Goal: Information Seeking & Learning: Learn about a topic

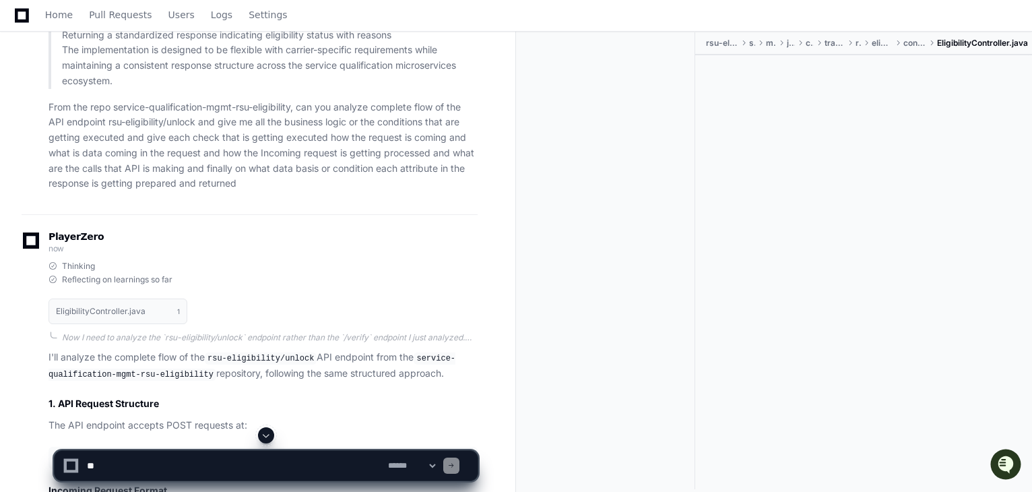
scroll to position [6959, 0]
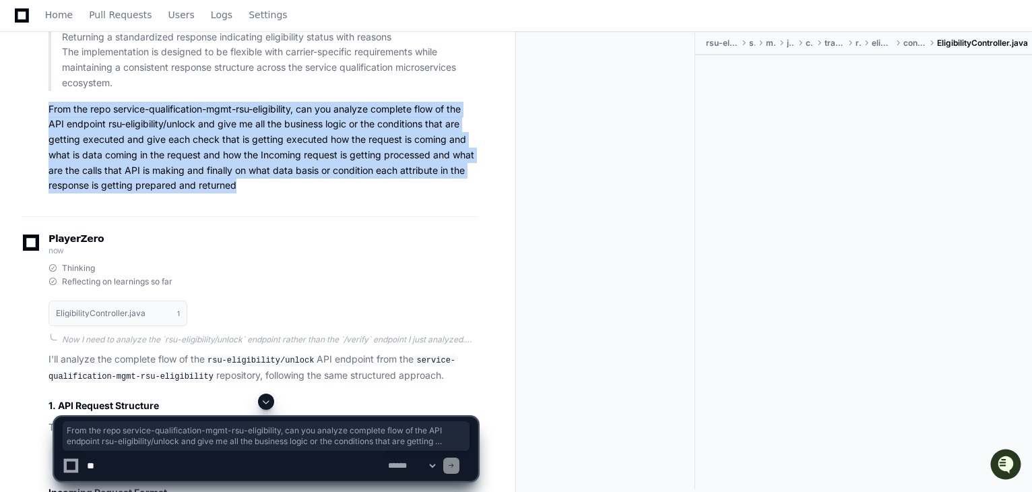
drag, startPoint x: 239, startPoint y: 207, endPoint x: 49, endPoint y: 135, distance: 203.2
click at [49, 135] on p "From the repo service-qualification-mgmt-rsu-eligibility, can you analyze compl…" at bounding box center [262, 148] width 429 height 92
copy p "From the repo service-qualification-mgmt-rsu-eligibility, can you analyze compl…"
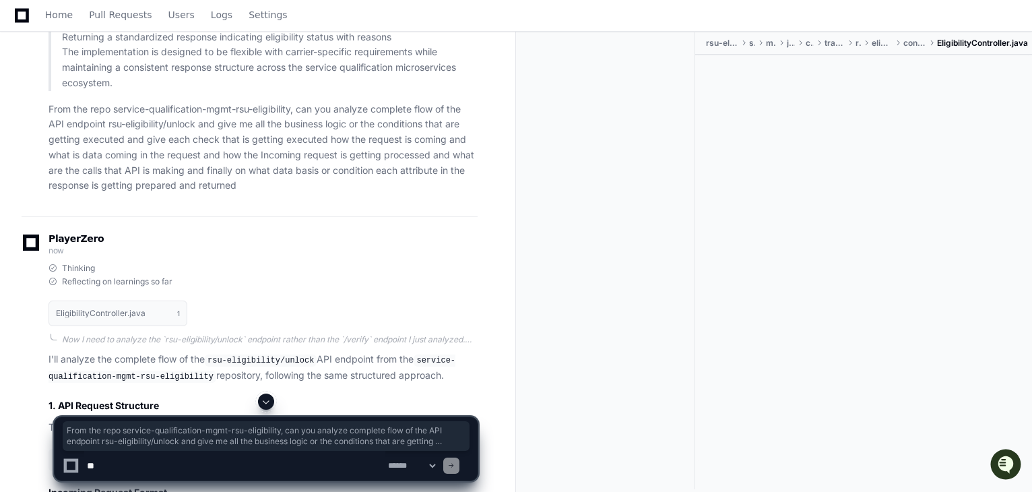
click at [162, 467] on textarea at bounding box center [234, 466] width 301 height 30
paste textarea "**********"
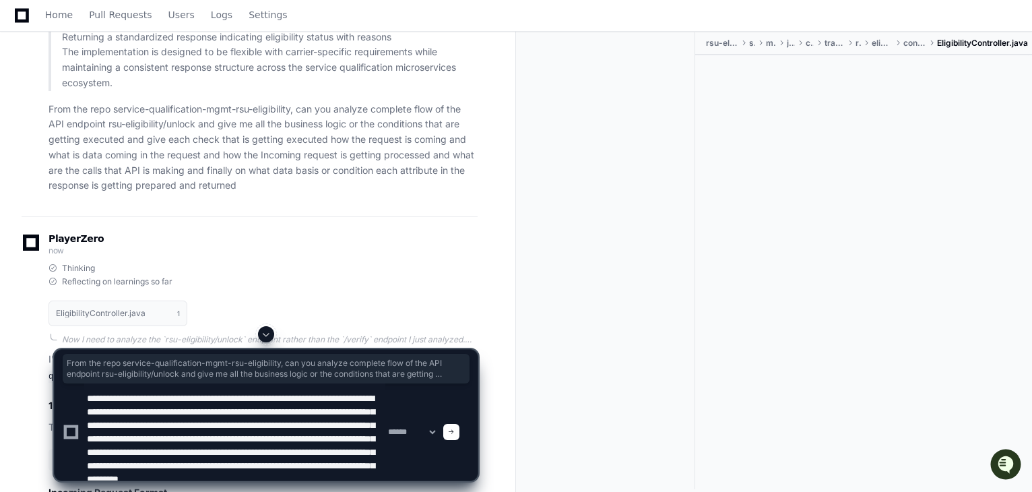
scroll to position [31, 0]
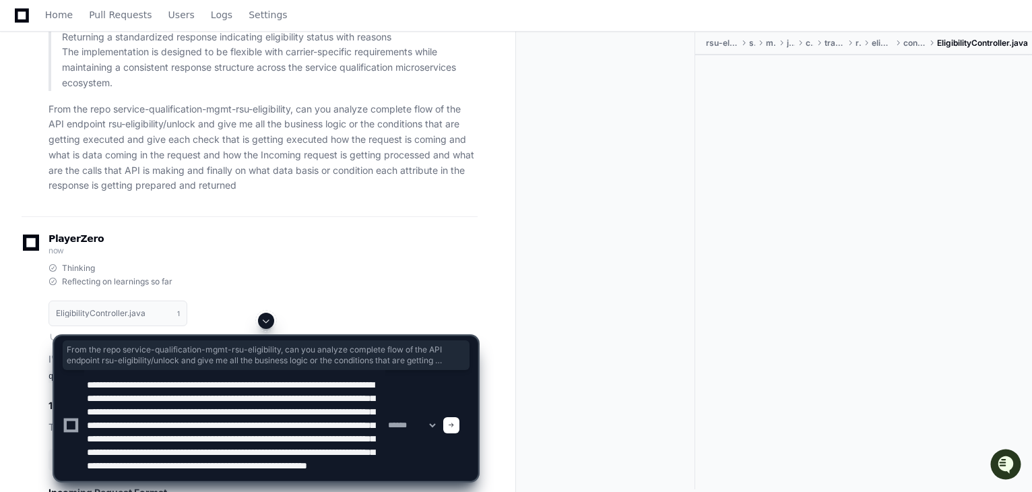
type textarea "**********"
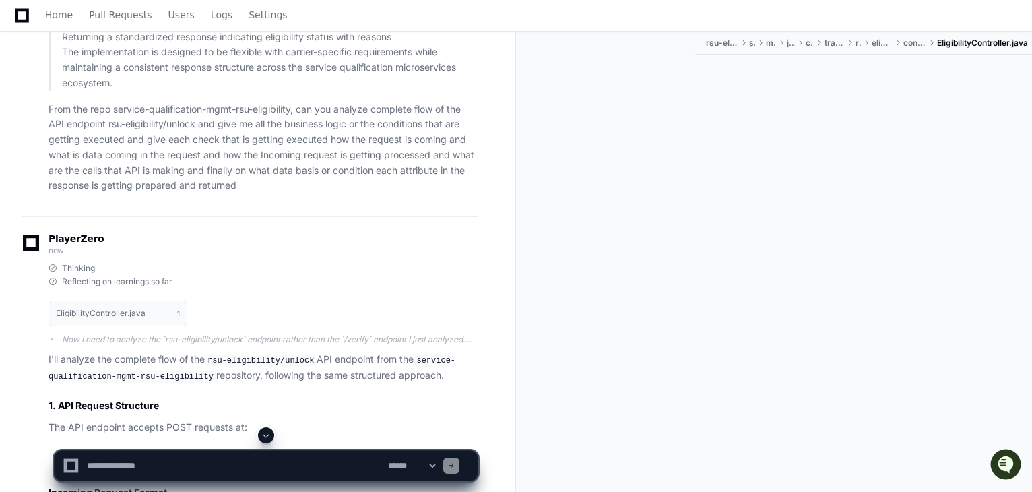
scroll to position [0, 0]
click at [267, 438] on span at bounding box center [266, 435] width 11 height 11
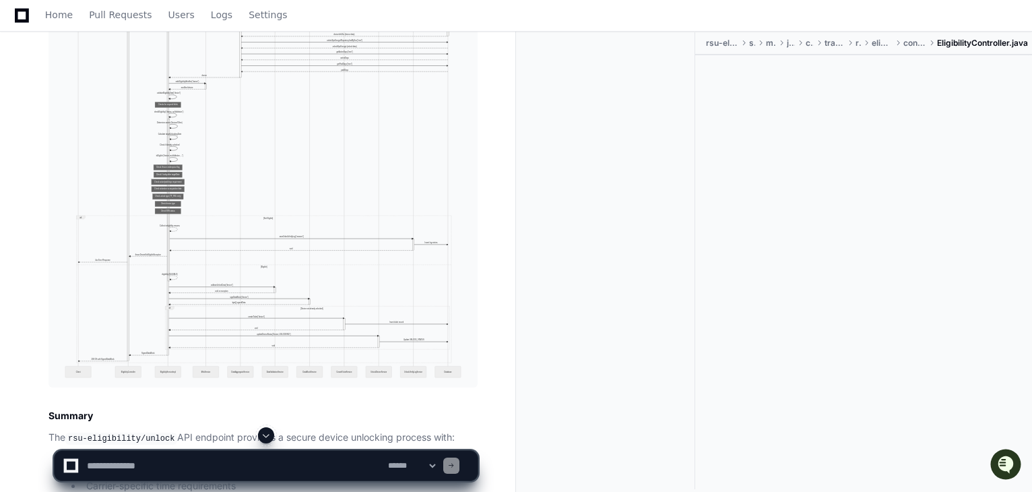
scroll to position [15097, 0]
click at [448, 152] on button at bounding box center [449, 148] width 20 height 20
click at [467, 146] on button at bounding box center [469, 148] width 20 height 20
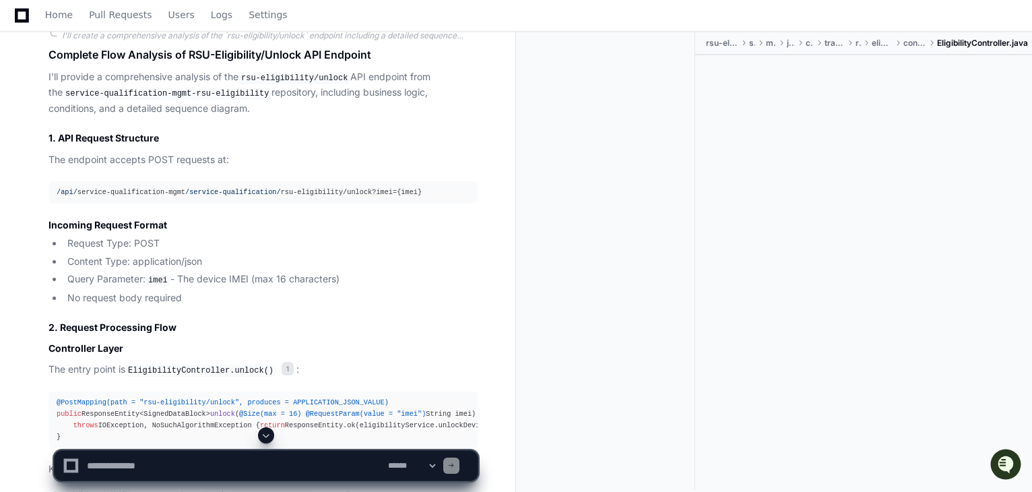
scroll to position [11098, 0]
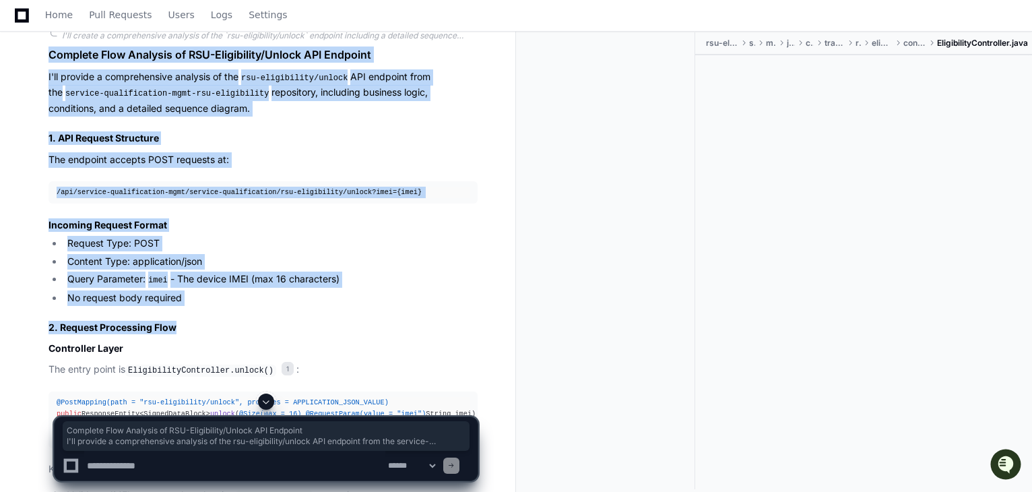
drag, startPoint x: 48, startPoint y: 119, endPoint x: 315, endPoint y: 380, distance: 373.0
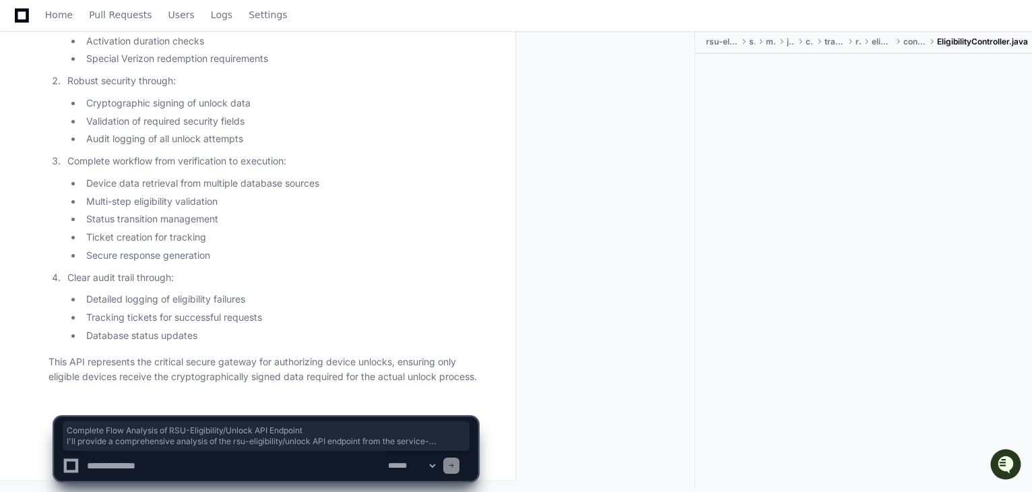
scroll to position [15765, 0]
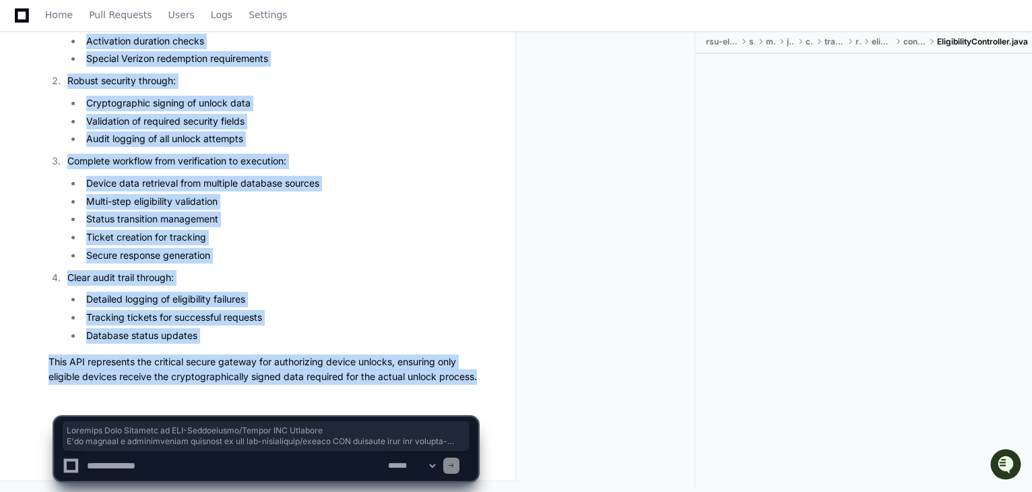
click at [92, 374] on p "This API represents the critical secure gateway for authorizing device unlocks,…" at bounding box center [262, 369] width 429 height 31
copy article "Complete Flow Analysis of RSU-Eligibility/Unlock API Endpoint I'll provide a co…"
click at [361, 212] on li "Status transition management" at bounding box center [279, 219] width 395 height 15
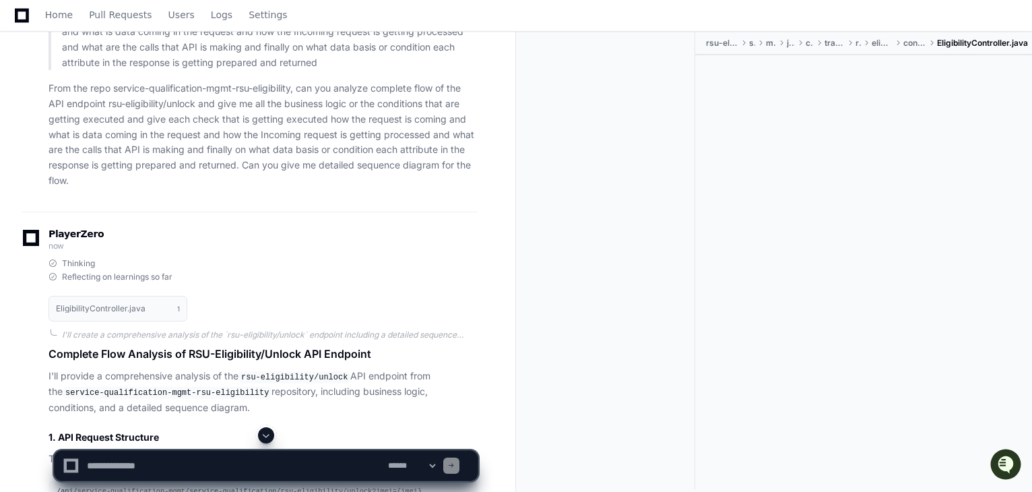
scroll to position [10806, 0]
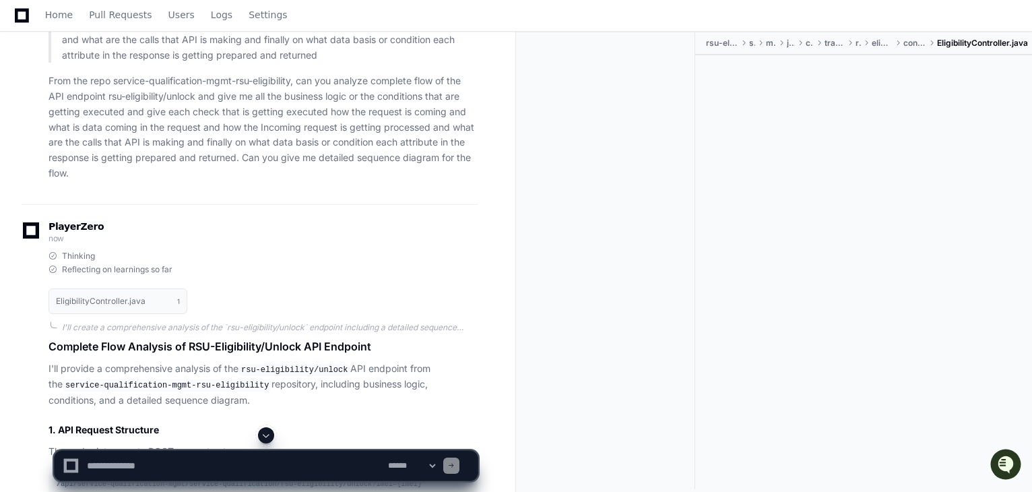
click at [311, 468] on textarea at bounding box center [234, 466] width 301 height 30
paste textarea "**********"
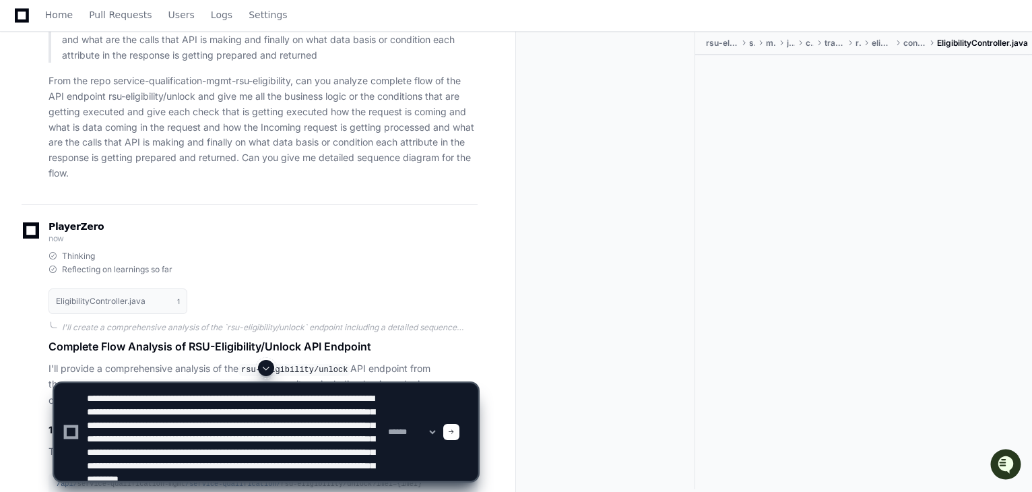
scroll to position [31, 0]
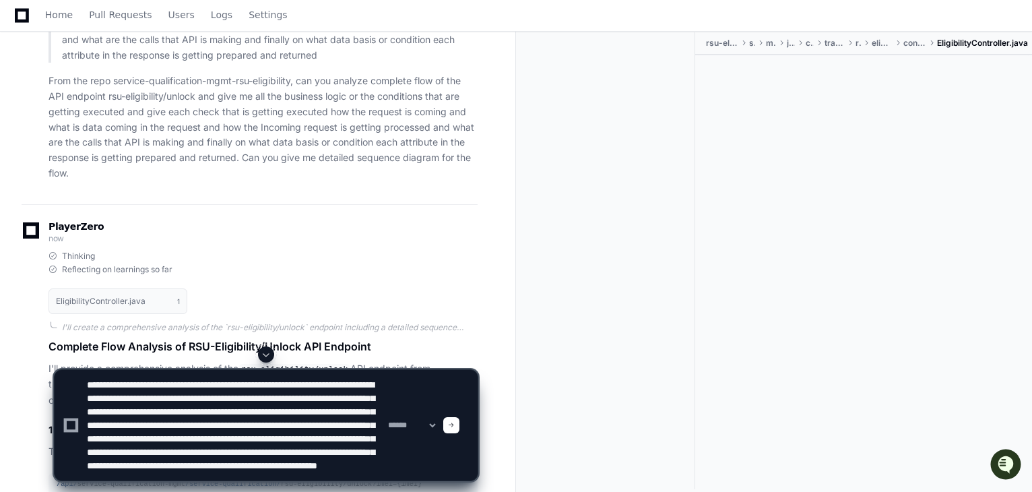
type textarea "**********"
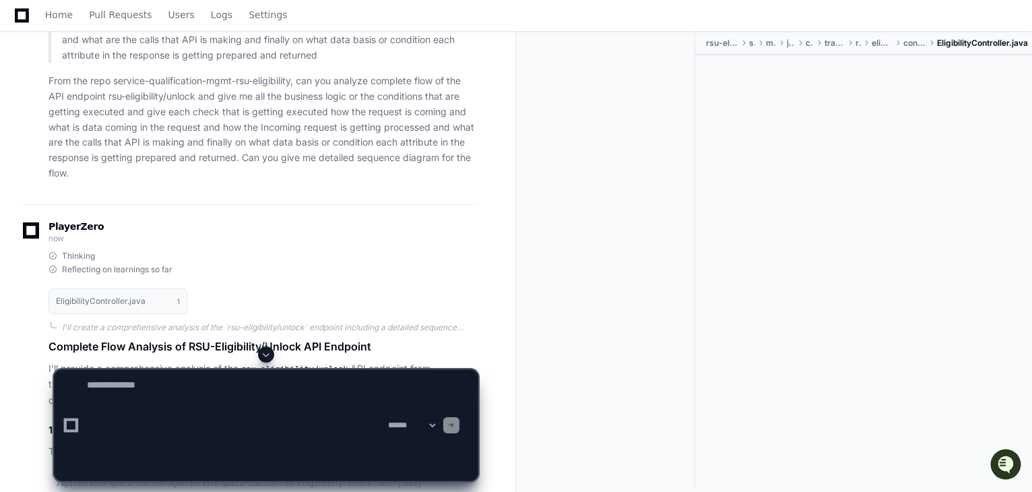
scroll to position [0, 0]
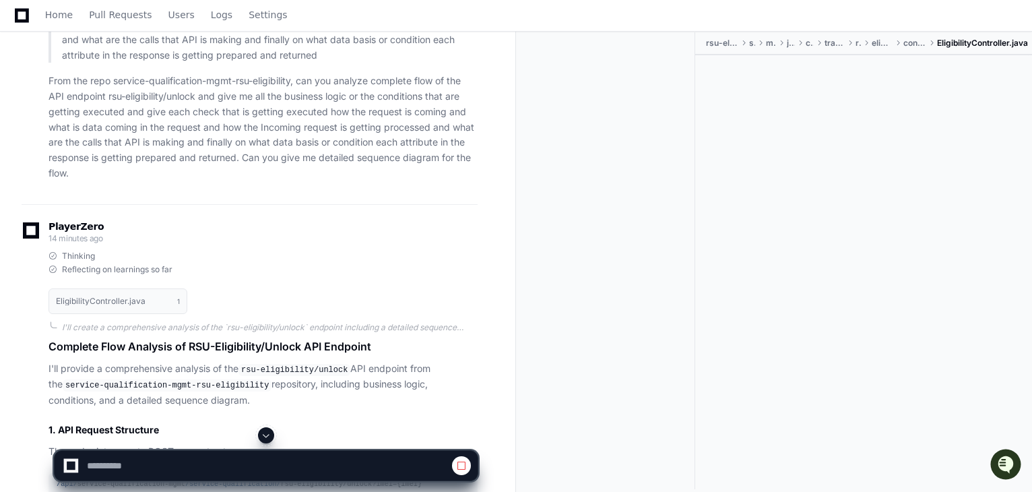
click at [269, 432] on span at bounding box center [266, 435] width 11 height 11
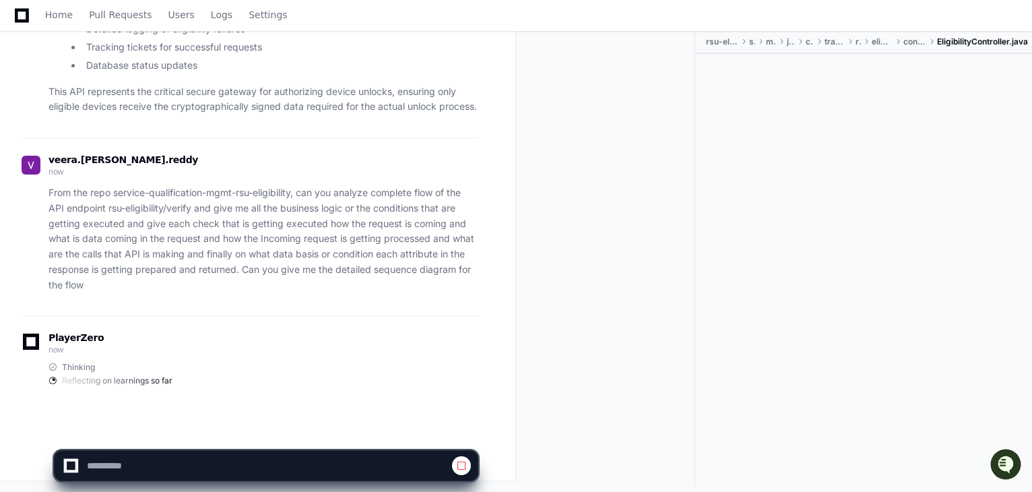
scroll to position [16035, 0]
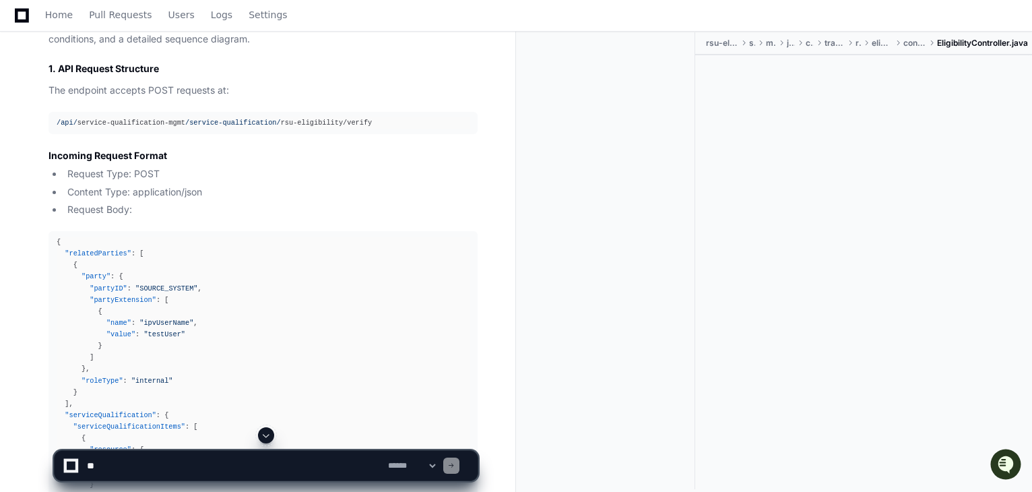
scroll to position [16341, 0]
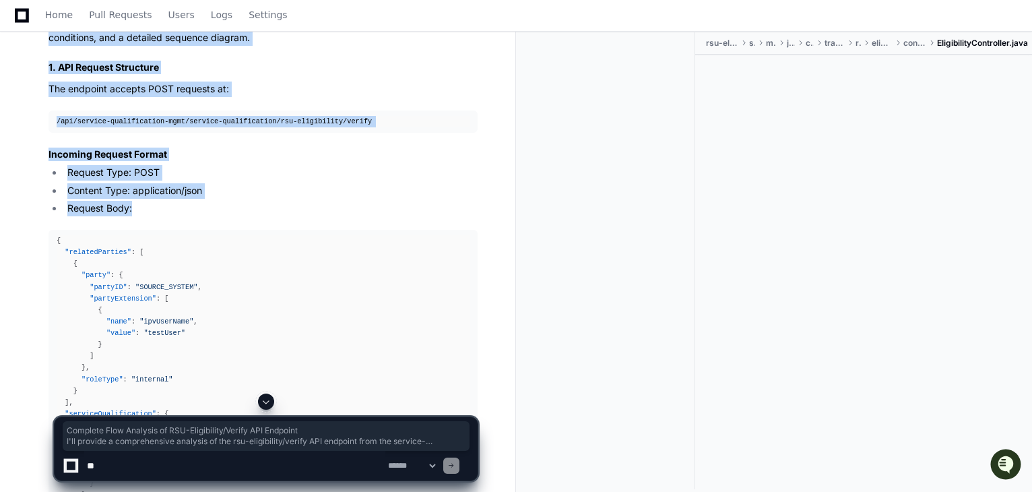
drag, startPoint x: 51, startPoint y: 148, endPoint x: 345, endPoint y: 367, distance: 366.8
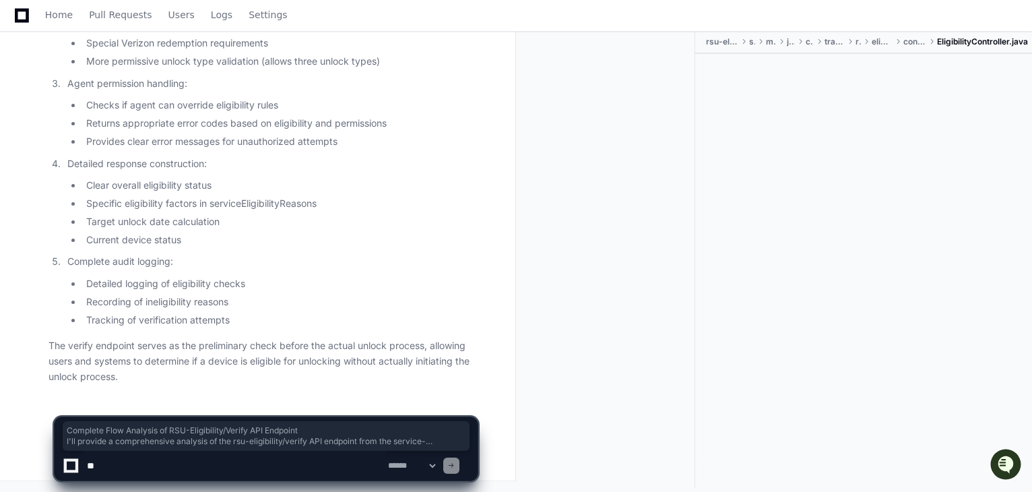
scroll to position [21722, 0]
click at [121, 381] on p "The verify endpoint serves as the preliminary check before the actual unlock pr…" at bounding box center [262, 361] width 429 height 46
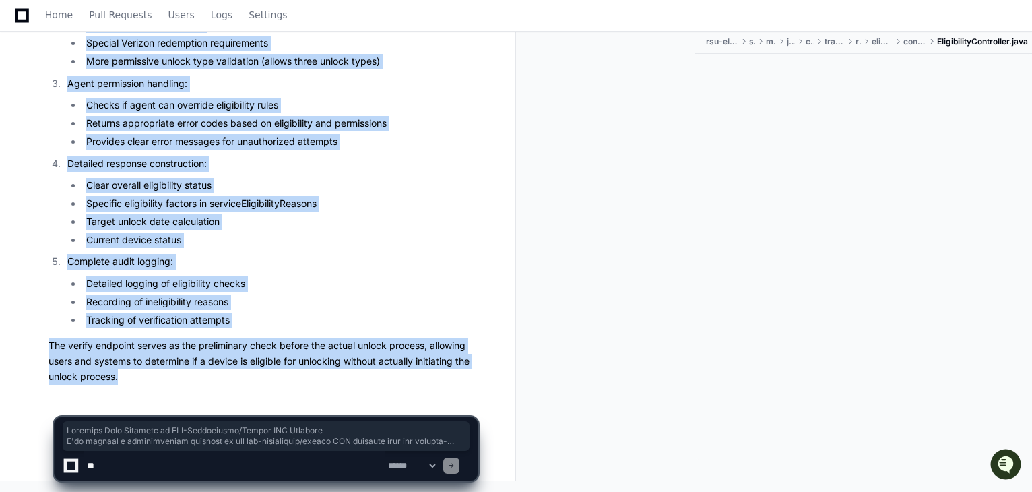
copy article "Complete Flow Analysis of RSU-Eligibility/Verify API Endpoint I'll provide a co…"
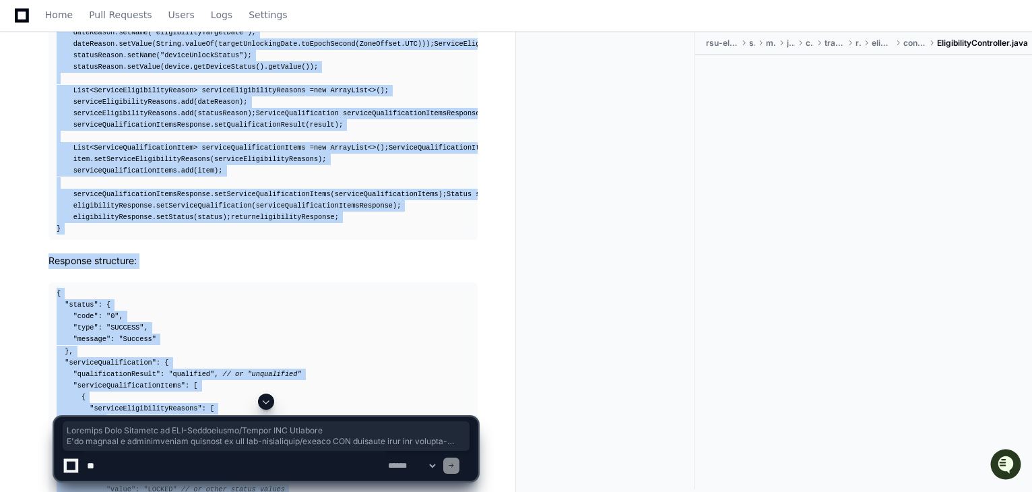
scroll to position [20109, 0]
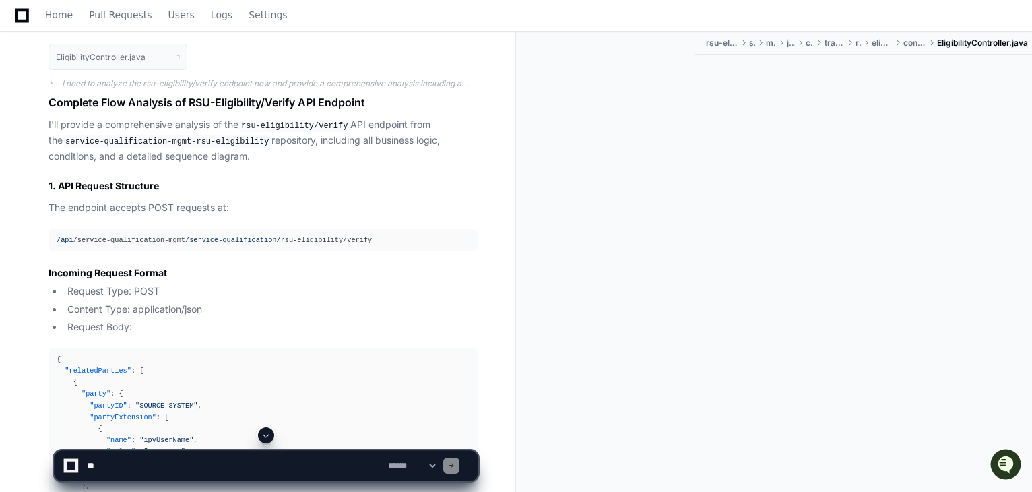
scroll to position [16223, 0]
click at [434, 89] on div "I need to analyze the rsu-eligibility/verify endpoint now and provide a compreh…" at bounding box center [270, 83] width 416 height 11
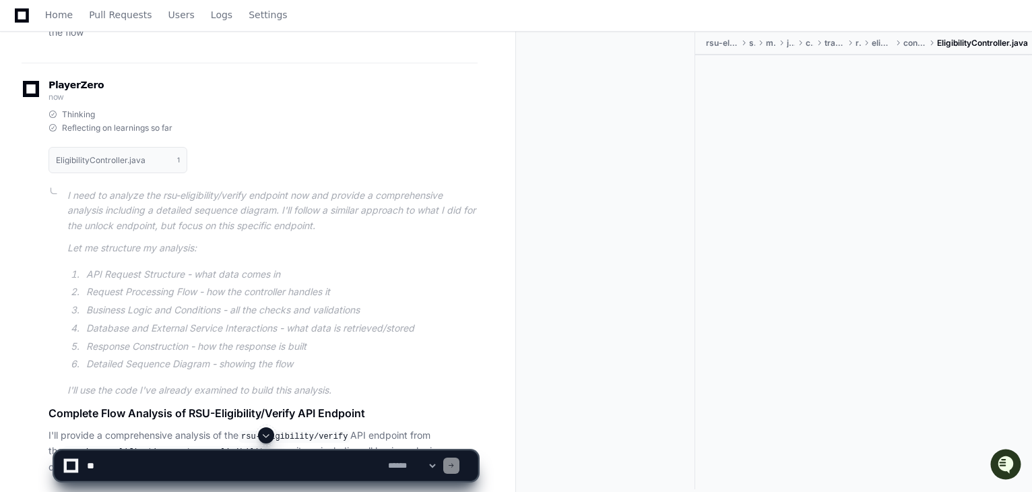
scroll to position [16115, 0]
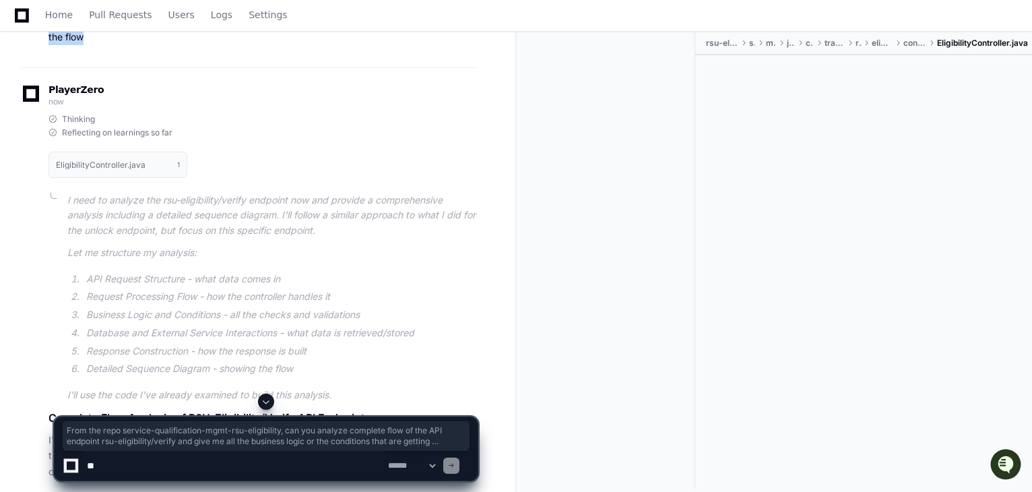
drag, startPoint x: 88, startPoint y: 207, endPoint x: 47, endPoint y: 115, distance: 100.7
copy p "From the repo service-qualification-mgmt-rsu-eligibility, can you analyze compl…"
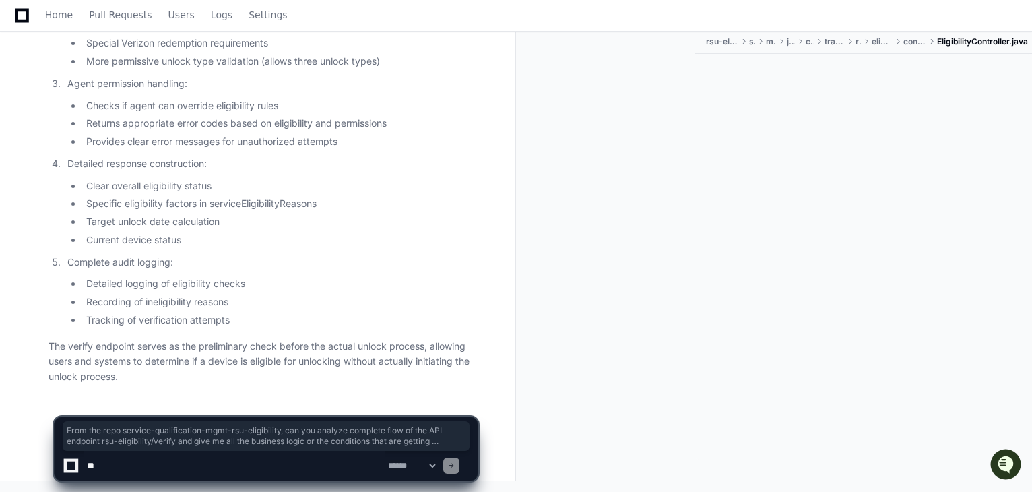
scroll to position [21929, 0]
click at [249, 461] on textarea at bounding box center [234, 466] width 301 height 30
paste textarea "**********"
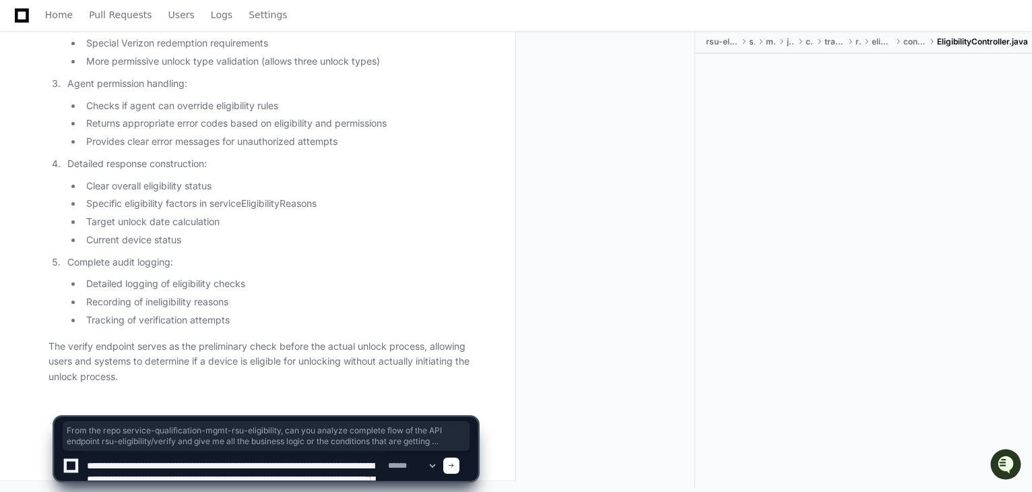
scroll to position [31, 0]
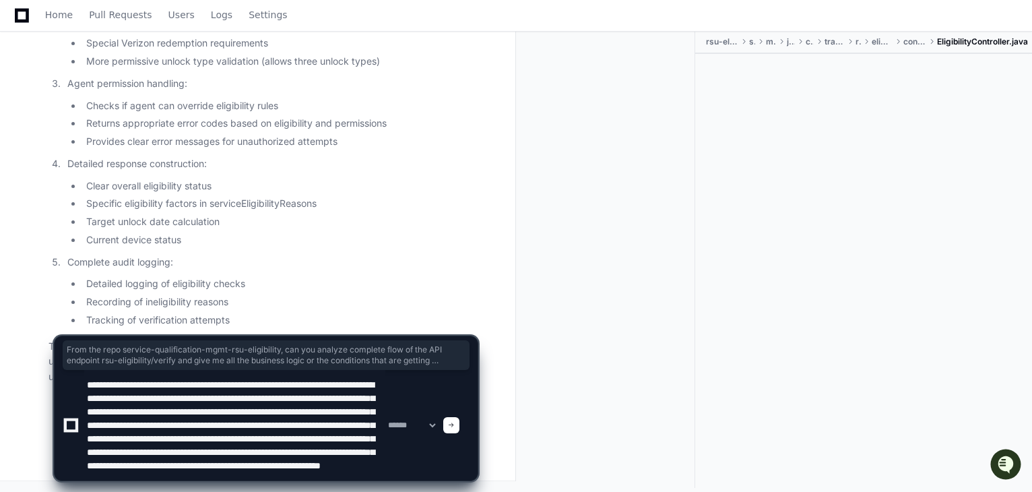
type textarea "**********"
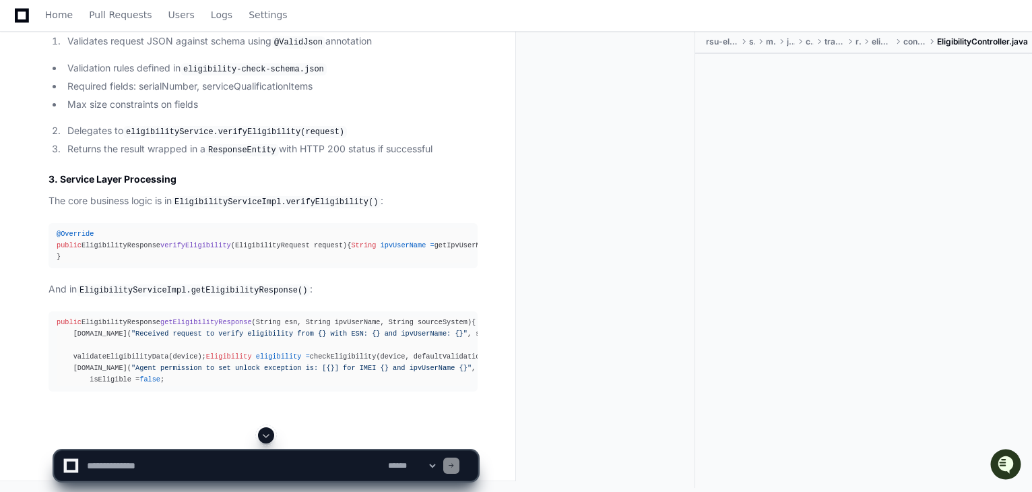
scroll to position [23581, 0]
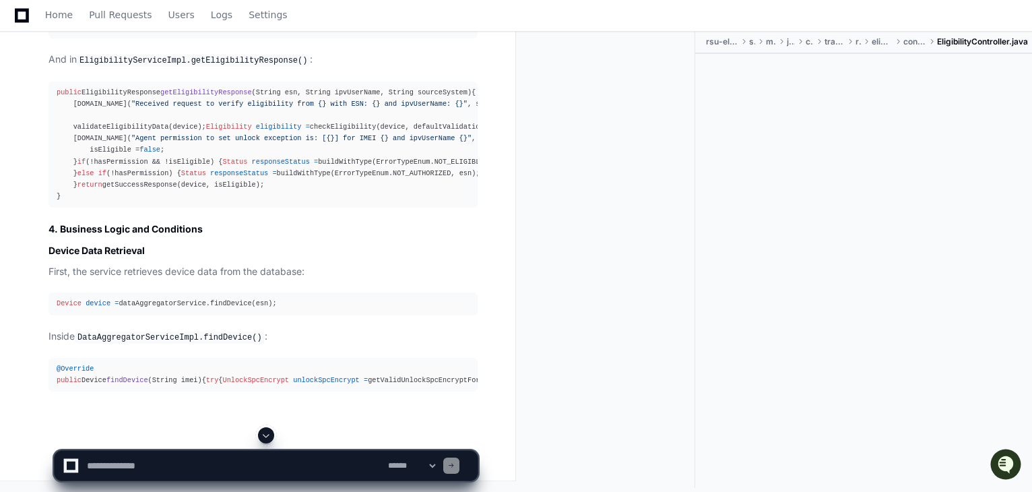
click at [269, 436] on span at bounding box center [266, 435] width 11 height 11
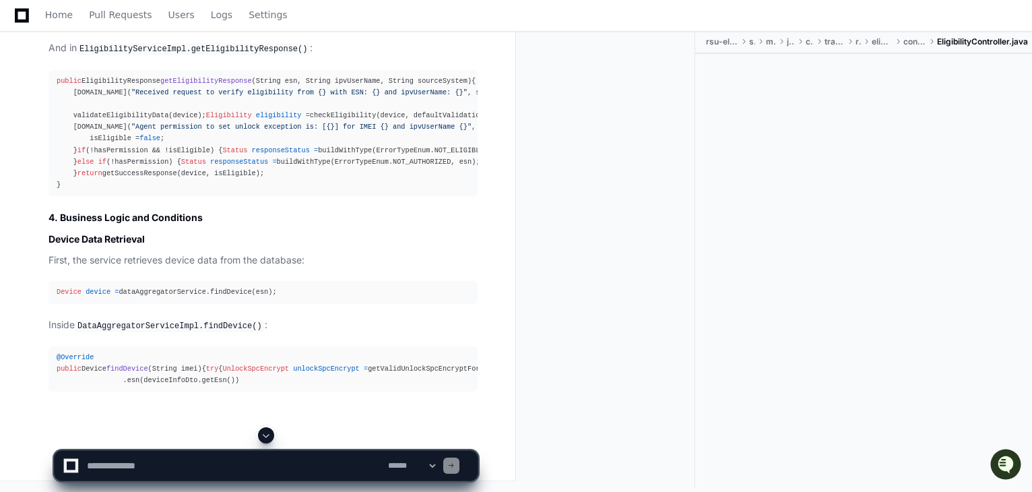
scroll to position [23938, 0]
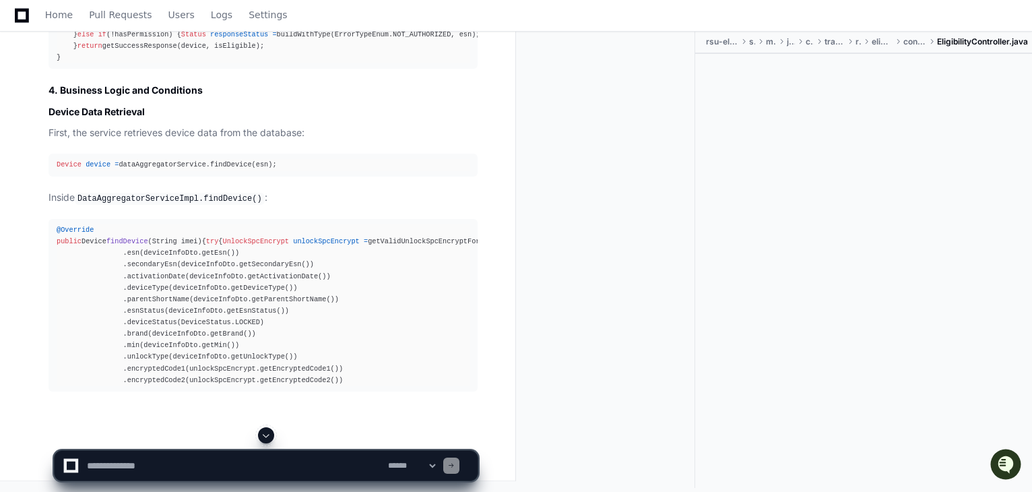
click at [264, 437] on span at bounding box center [266, 435] width 11 height 11
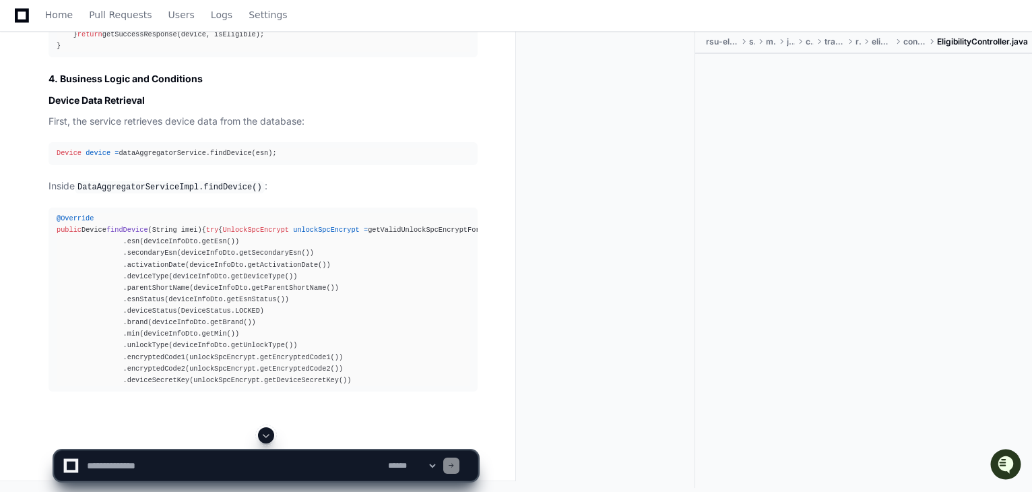
scroll to position [24077, 0]
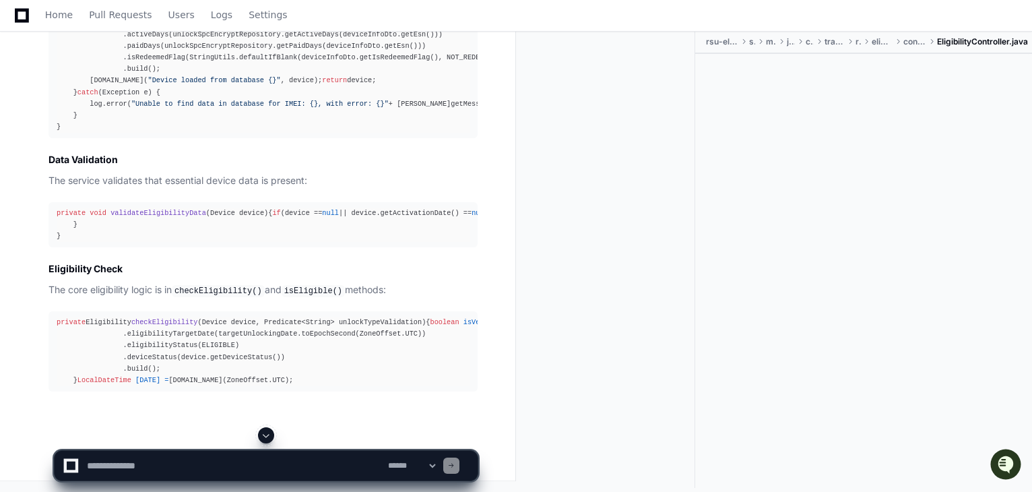
click at [267, 438] on span at bounding box center [266, 435] width 11 height 11
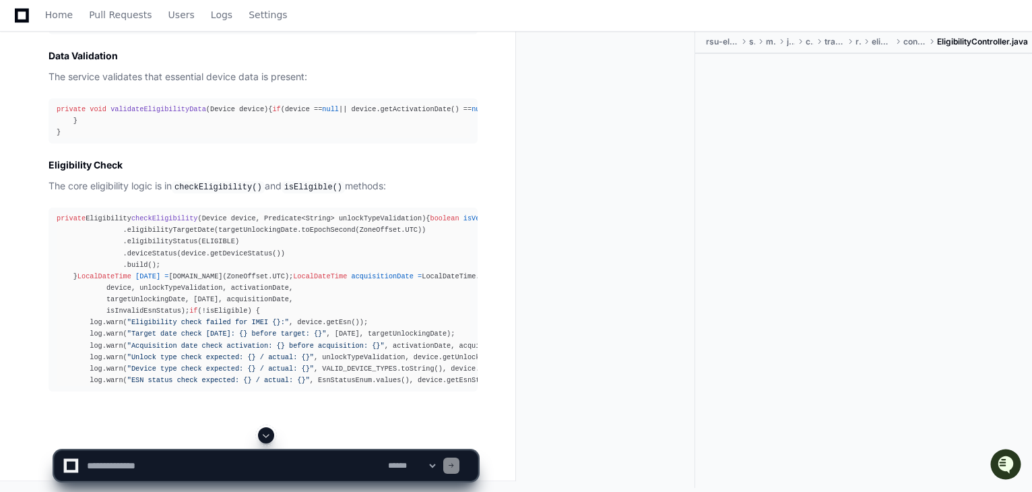
click at [266, 432] on span at bounding box center [266, 435] width 11 height 11
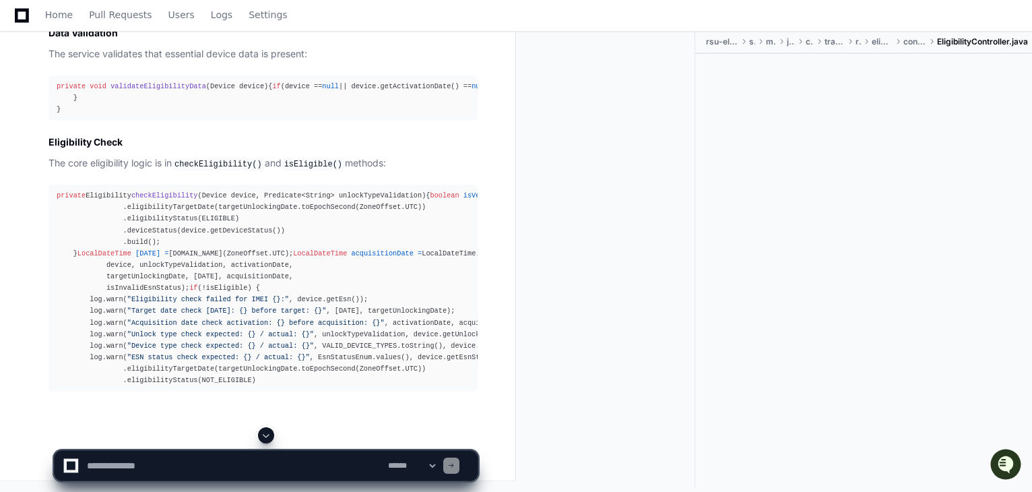
click at [266, 432] on span at bounding box center [266, 435] width 11 height 11
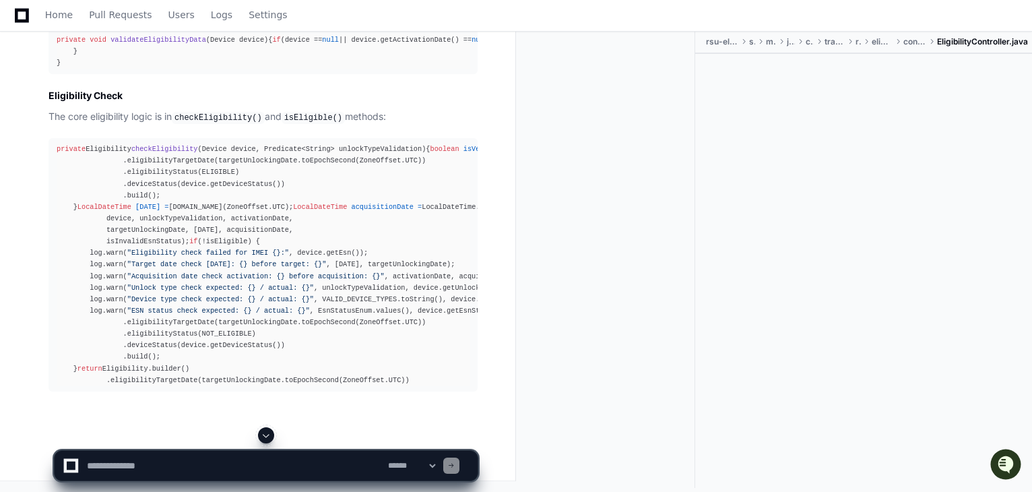
click at [266, 432] on span at bounding box center [266, 435] width 11 height 11
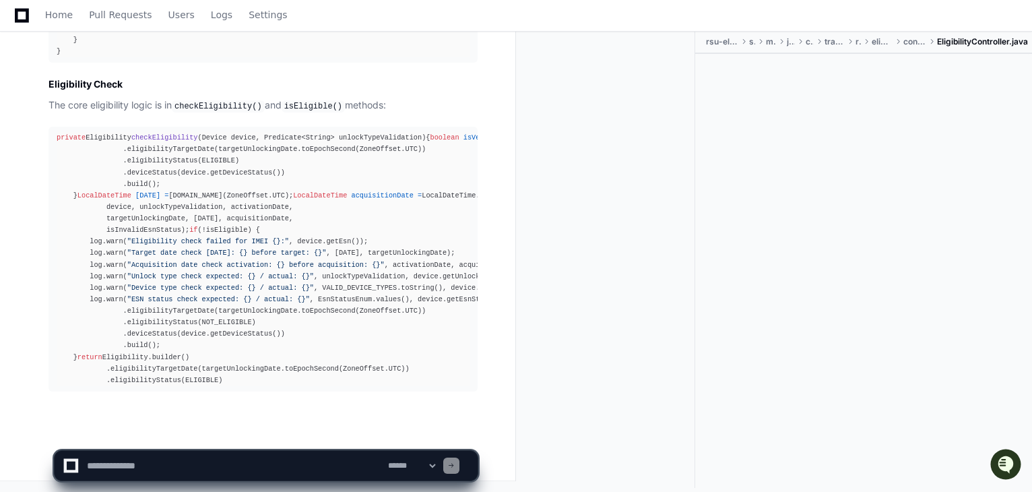
scroll to position [24987, 0]
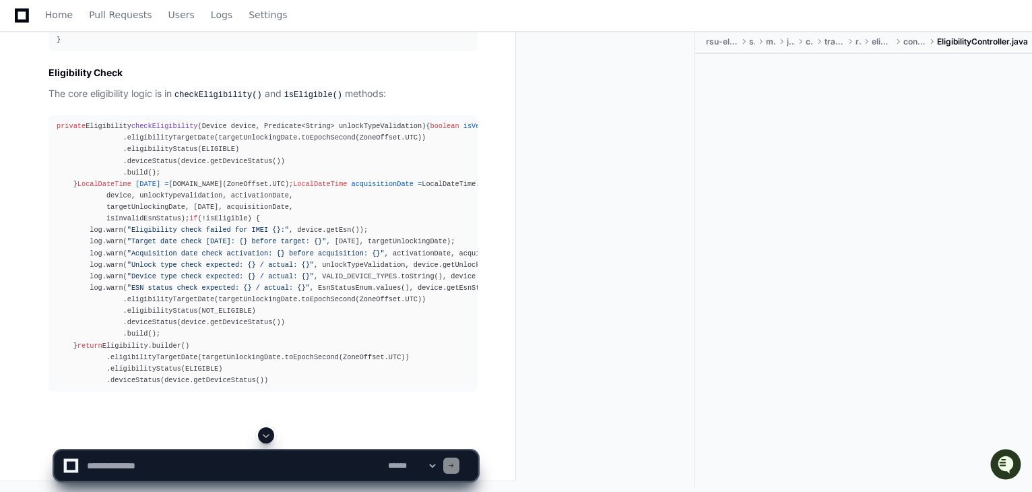
click at [266, 432] on span at bounding box center [266, 435] width 11 height 11
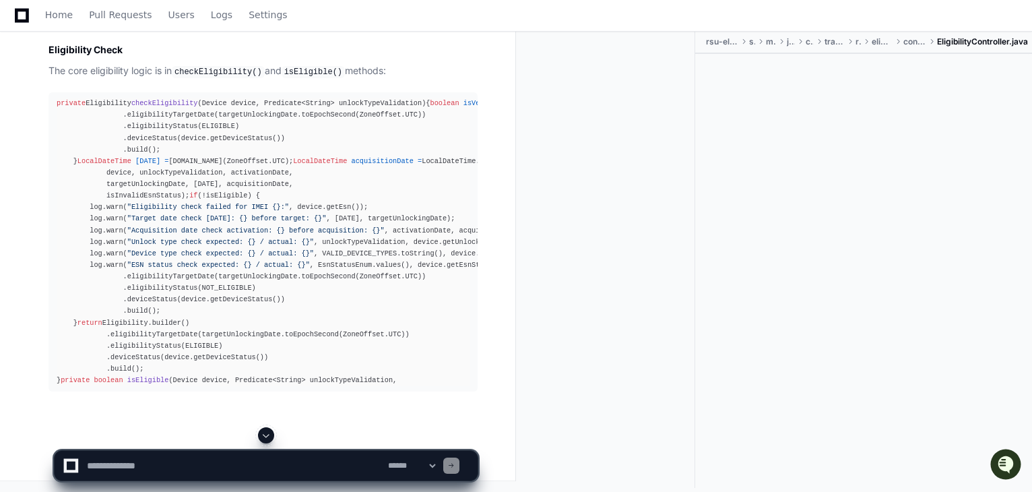
scroll to position [25045, 0]
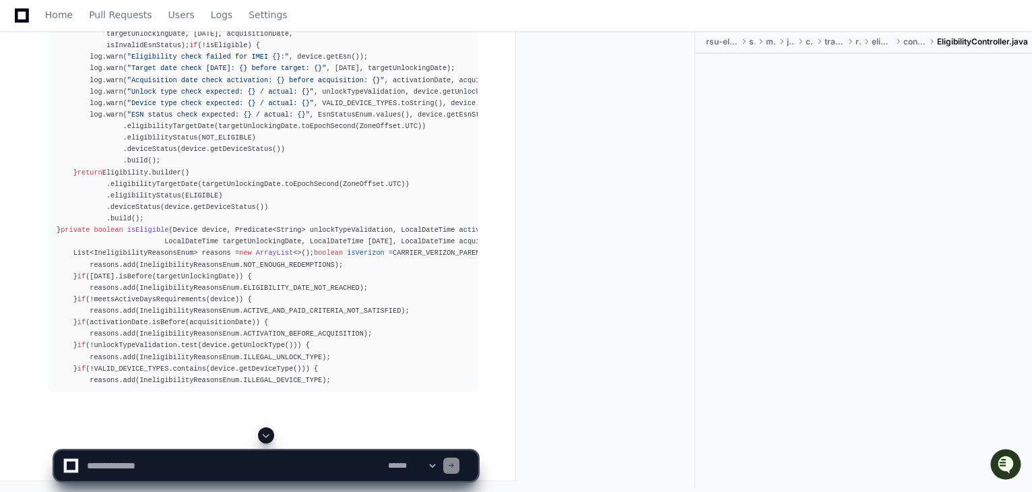
click at [263, 435] on span at bounding box center [266, 435] width 11 height 11
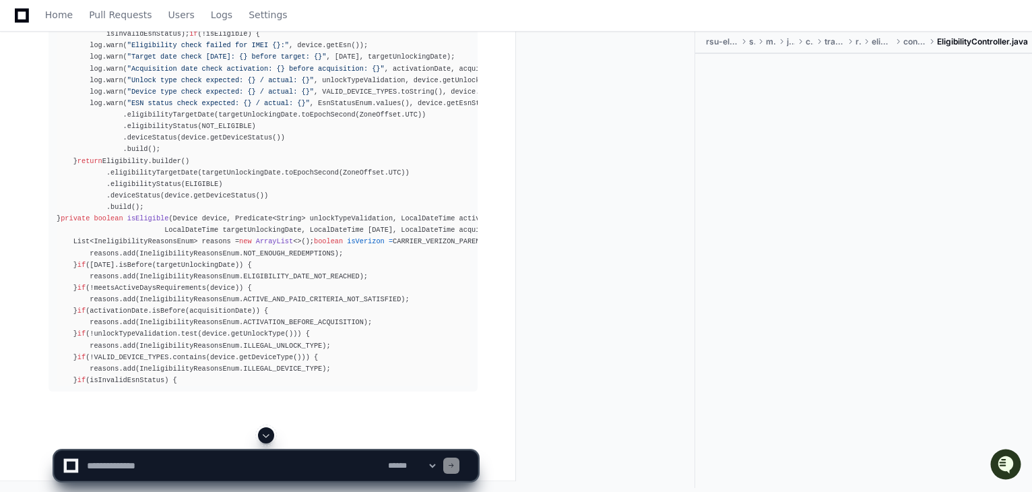
scroll to position [25380, 0]
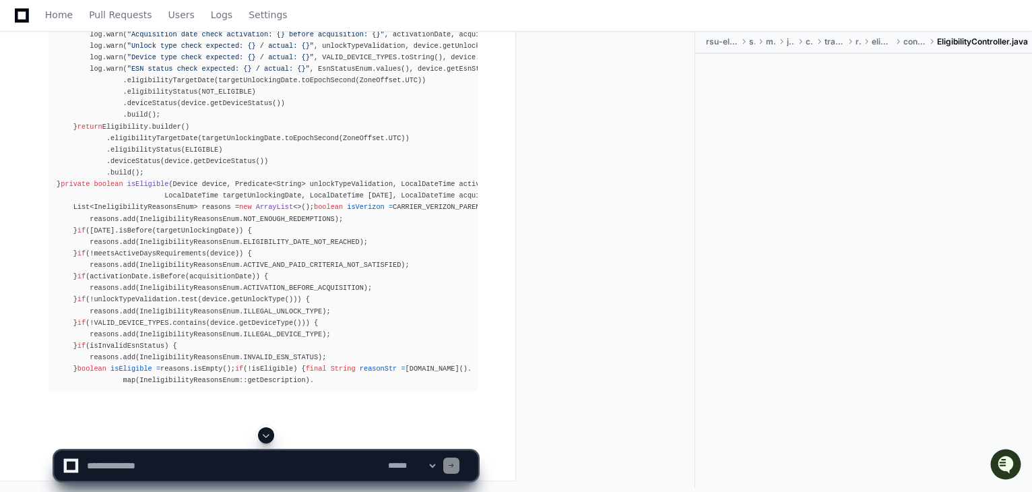
click at [263, 436] on span at bounding box center [266, 435] width 11 height 11
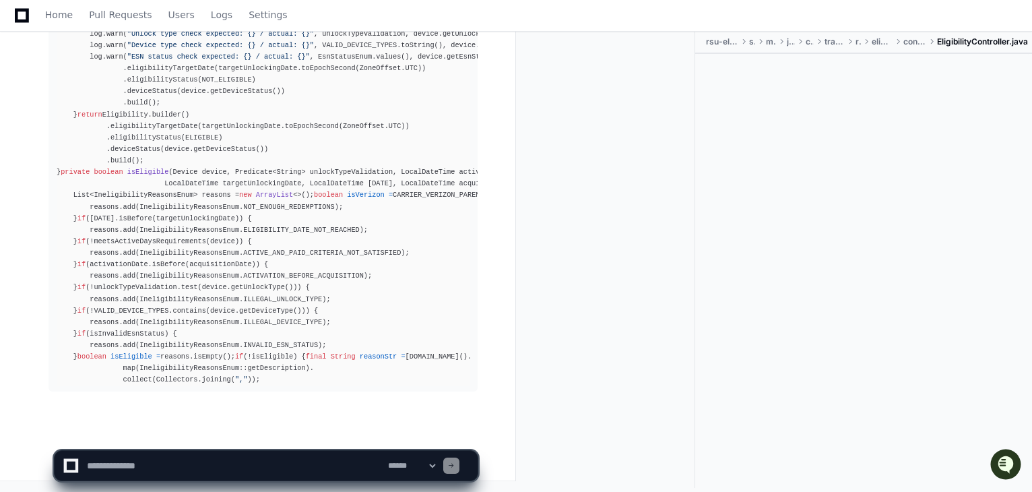
scroll to position [25484, 0]
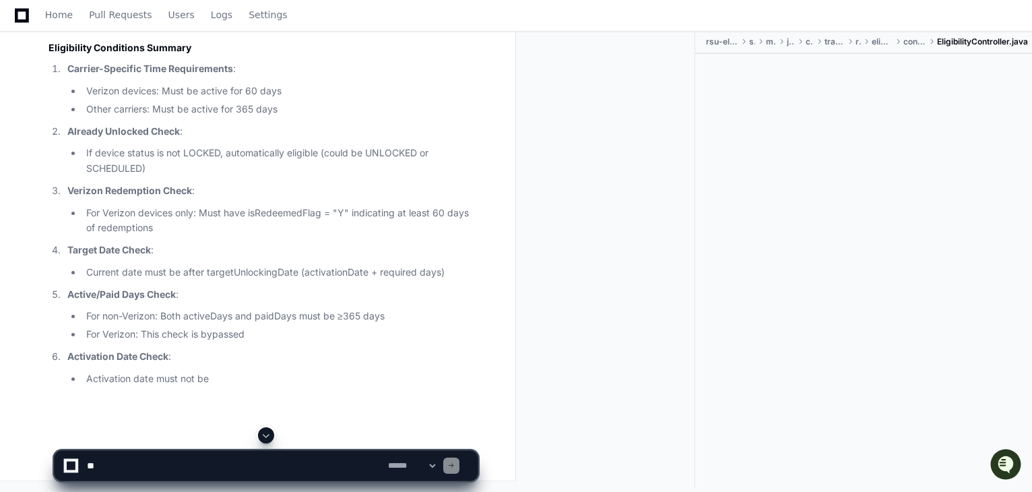
scroll to position [25484, 0]
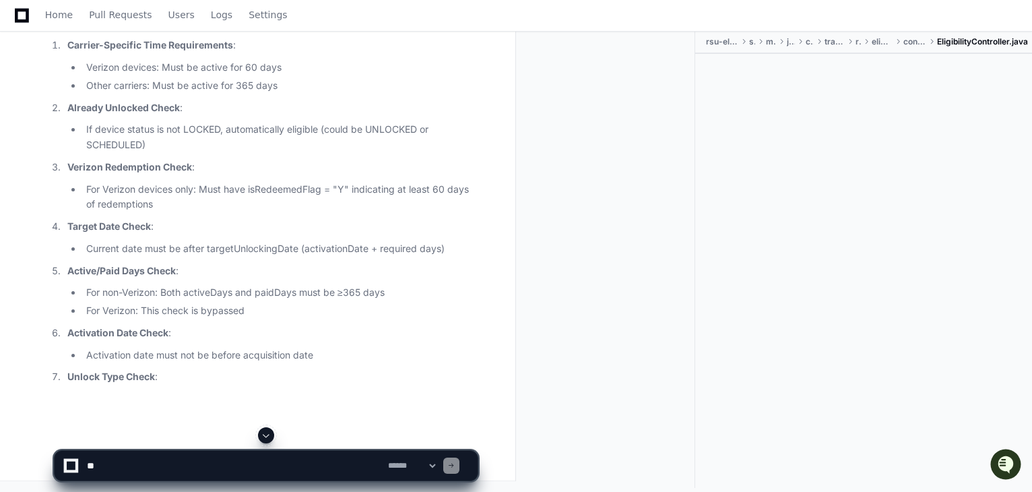
click at [265, 432] on span at bounding box center [266, 435] width 11 height 11
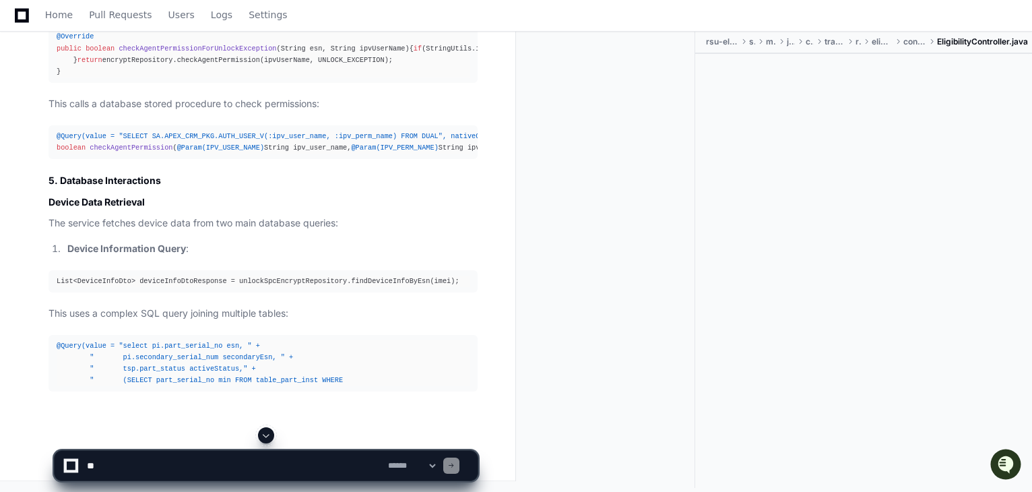
scroll to position [26734, 0]
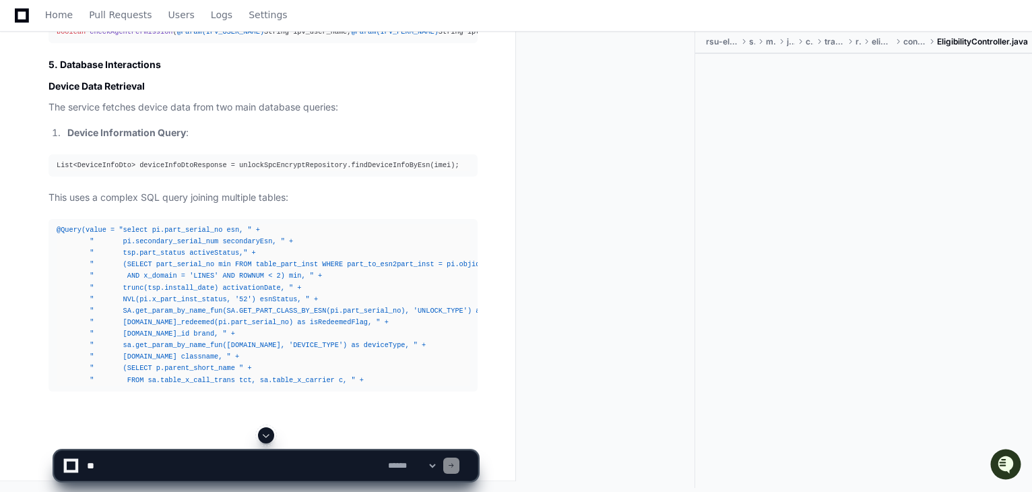
click at [265, 435] on span at bounding box center [266, 435] width 11 height 11
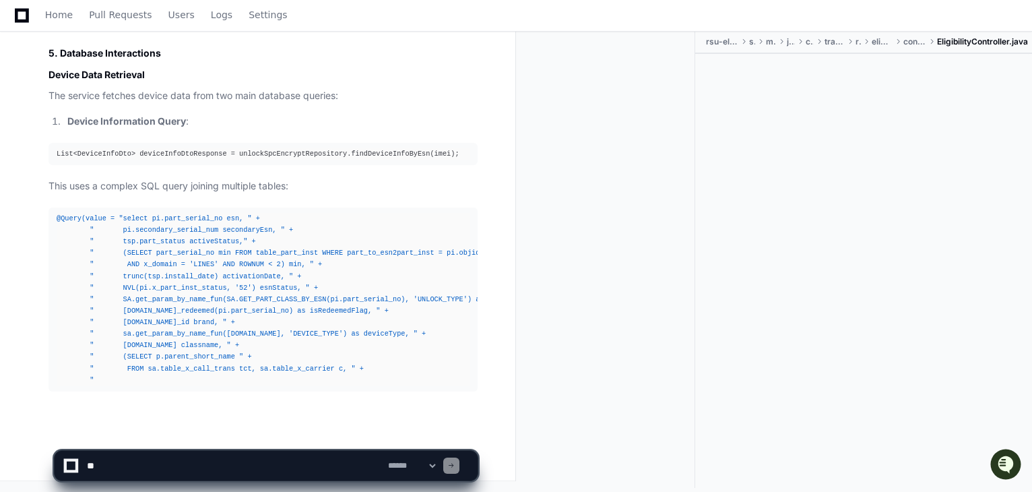
scroll to position [26849, 0]
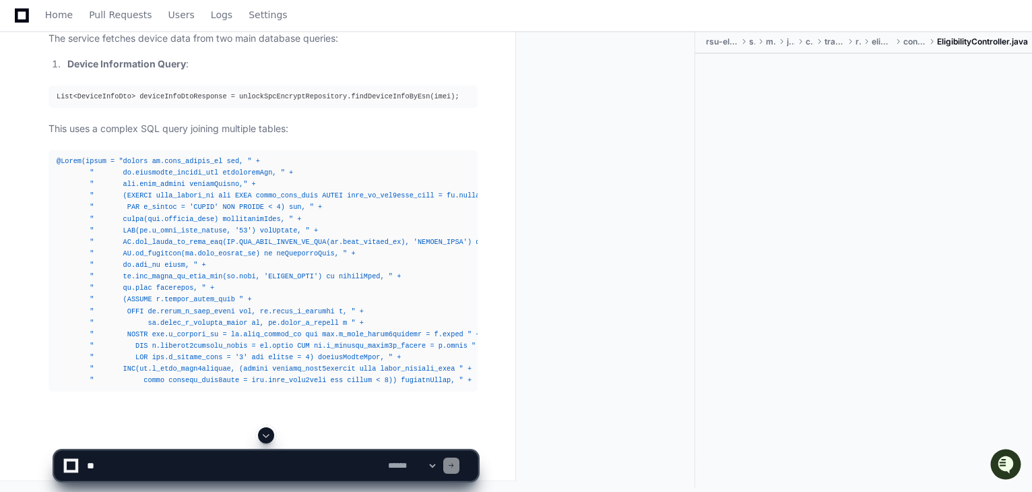
click at [265, 430] on span at bounding box center [266, 435] width 11 height 11
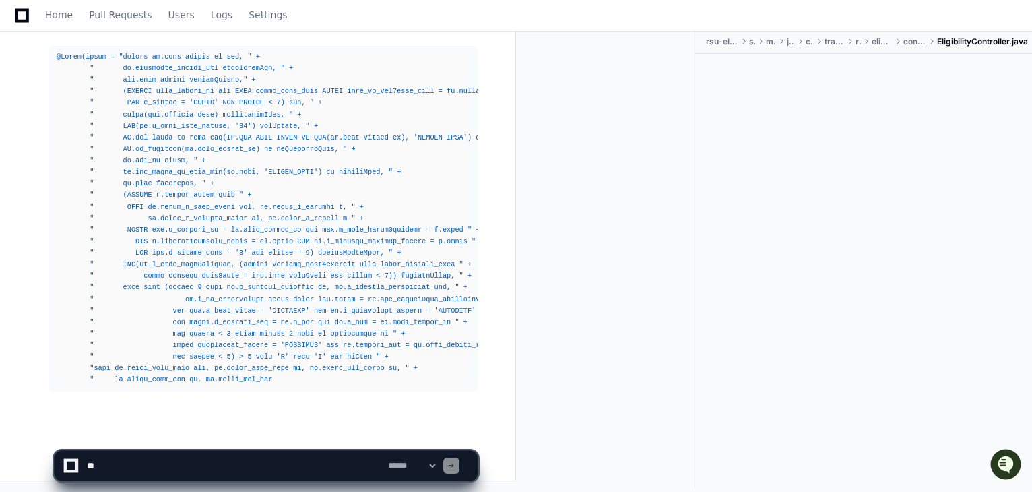
scroll to position [27022, 0]
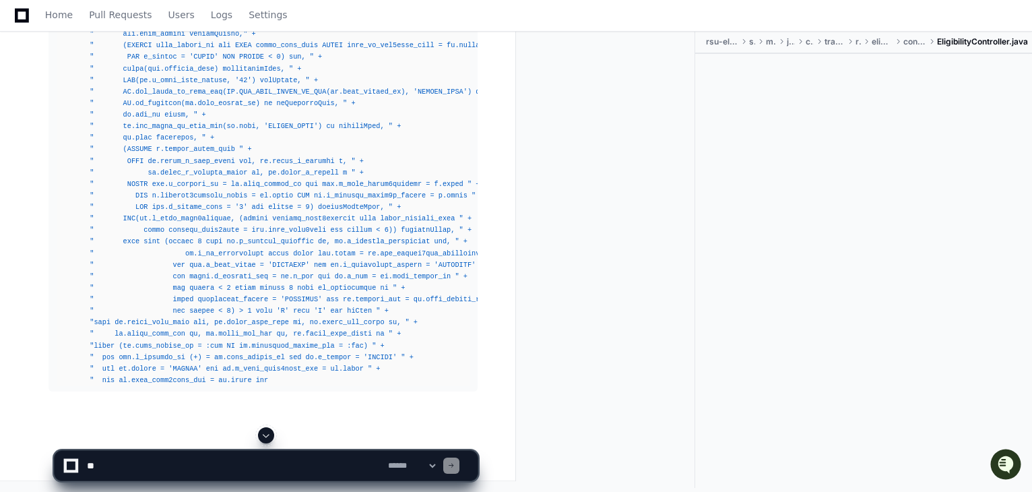
click at [267, 435] on span at bounding box center [266, 435] width 11 height 11
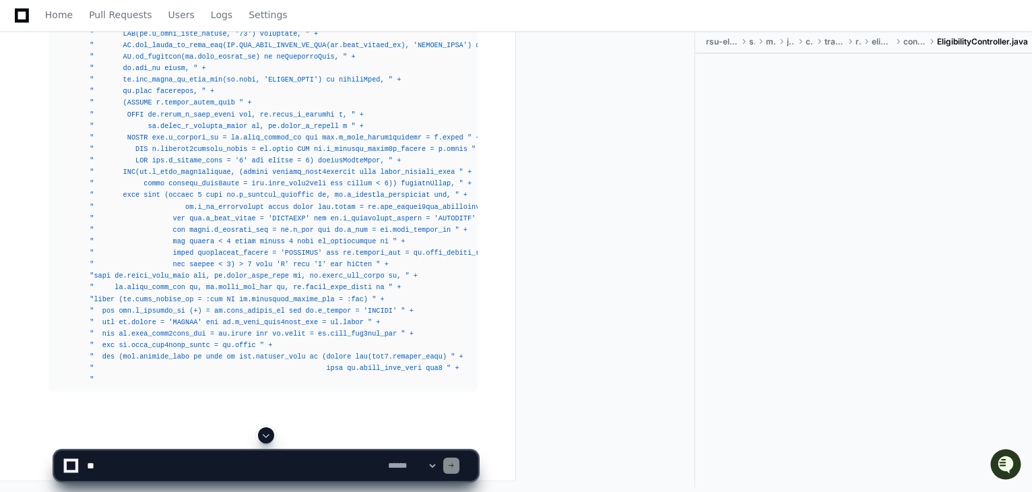
scroll to position [26000, 0]
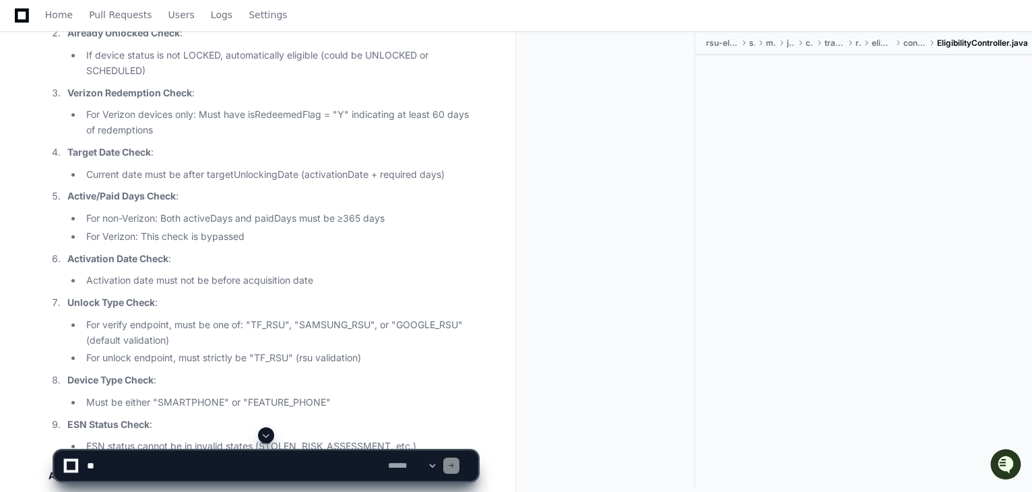
click at [268, 434] on span at bounding box center [266, 435] width 11 height 11
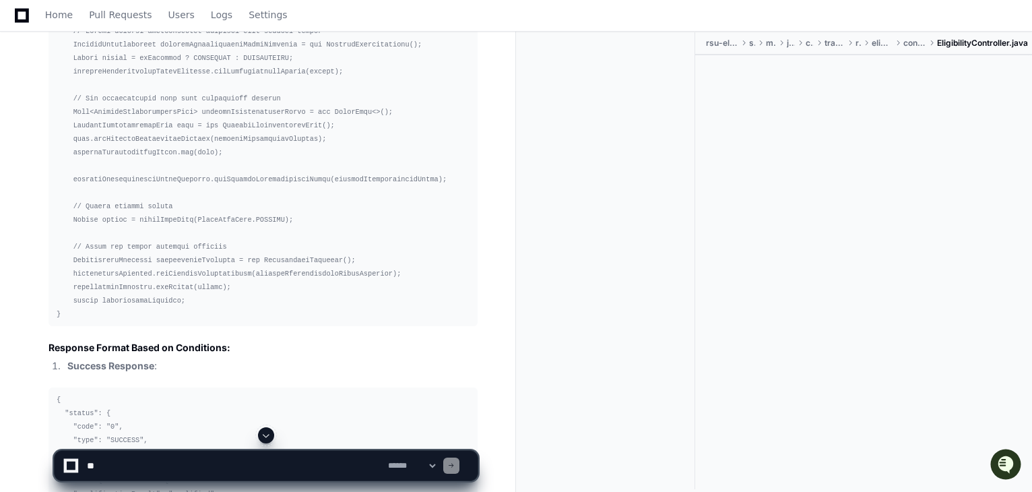
scroll to position [28054, 0]
click at [267, 434] on span at bounding box center [266, 435] width 11 height 11
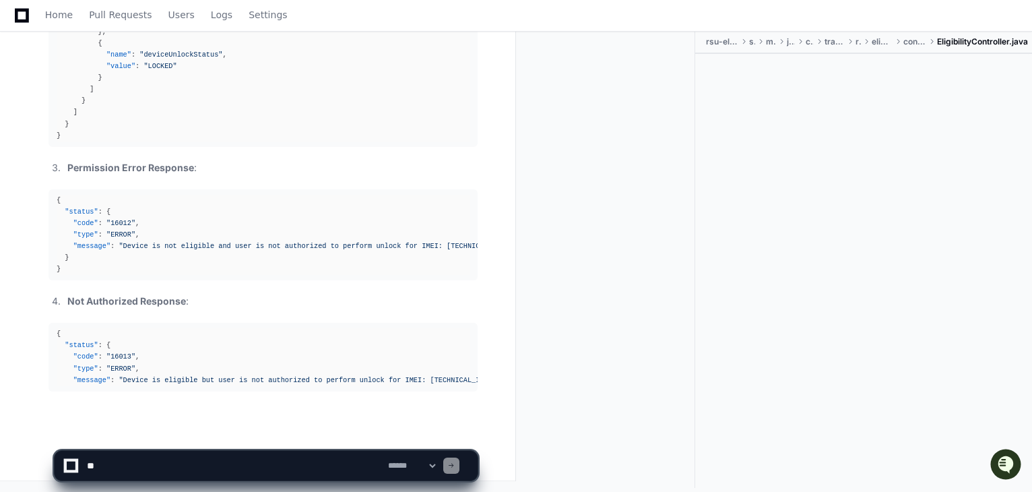
scroll to position [28851, 0]
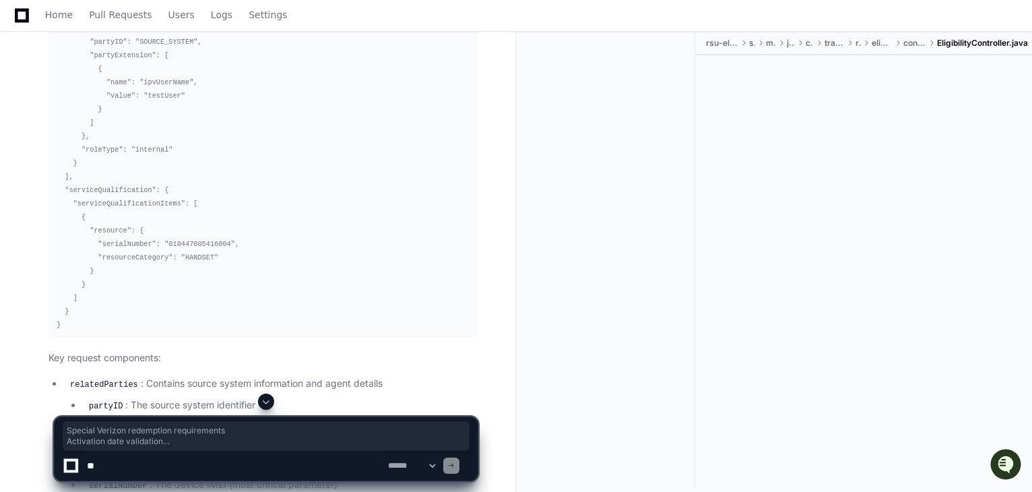
scroll to position [22304, 0]
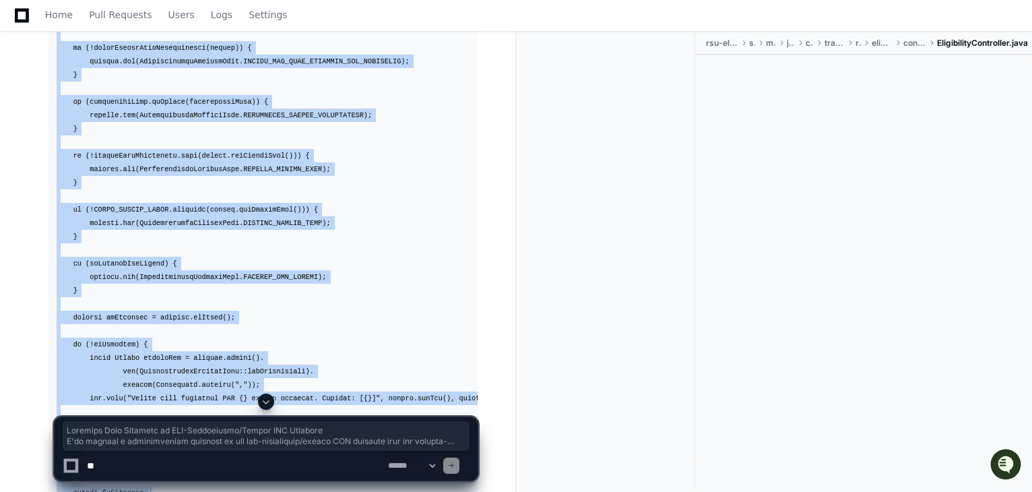
scroll to position [25341, 0]
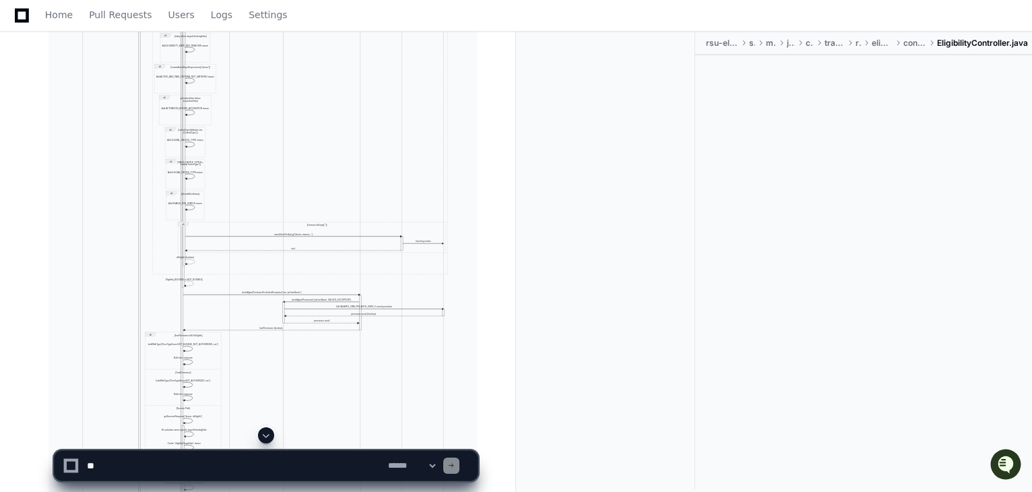
scroll to position [29830, 0]
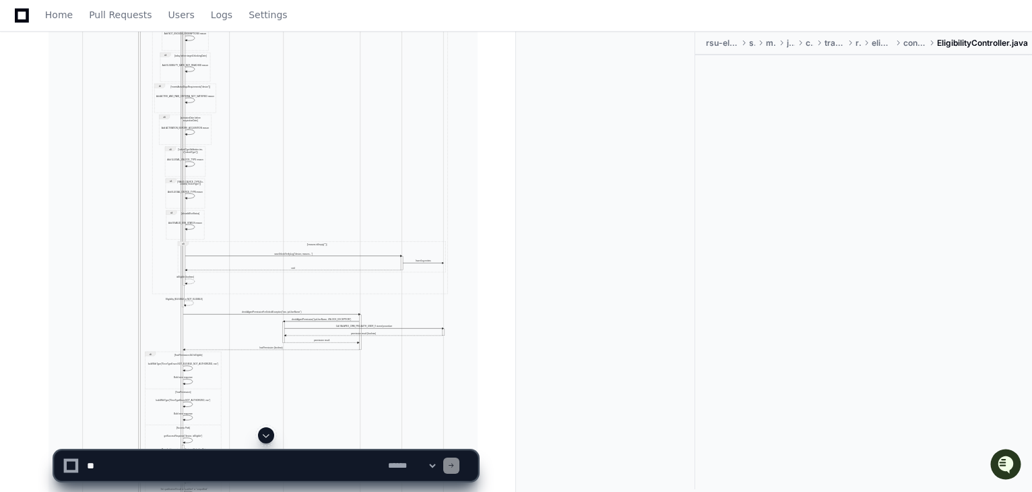
click at [427, 238] on img at bounding box center [262, 133] width 429 height 935
drag, startPoint x: 474, startPoint y: 201, endPoint x: 483, endPoint y: 164, distance: 38.1
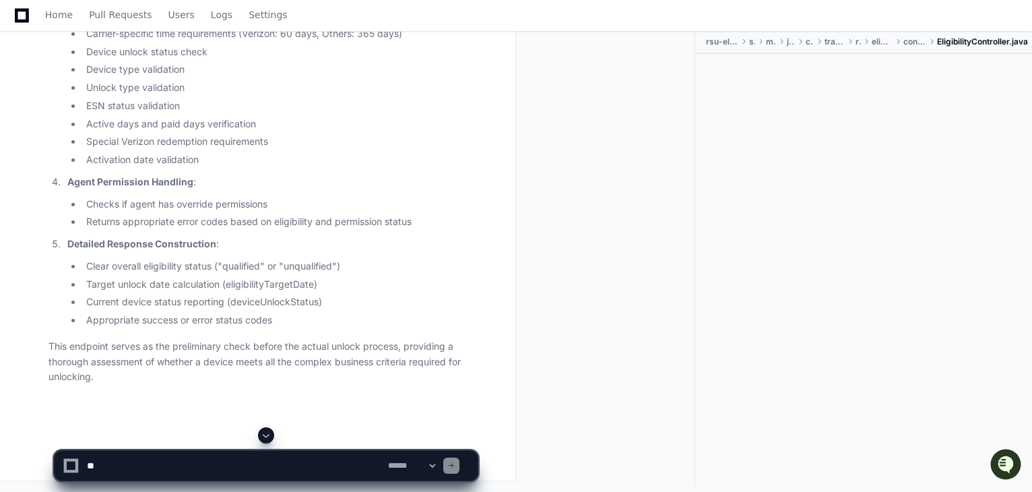
scroll to position [30742, 0]
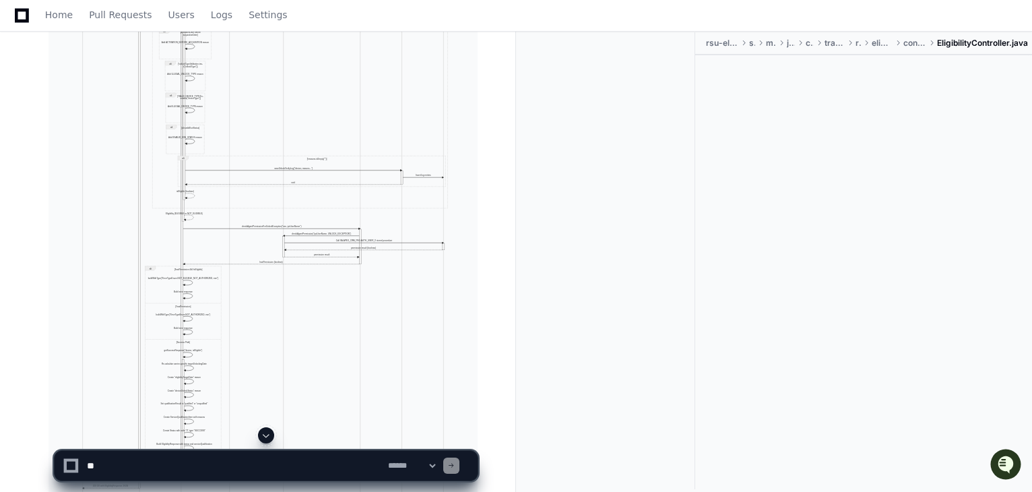
scroll to position [29914, 0]
click at [469, 115] on img at bounding box center [262, 49] width 429 height 935
drag, startPoint x: 408, startPoint y: 138, endPoint x: 571, endPoint y: 57, distance: 182.9
click at [571, 57] on div at bounding box center [611, 260] width 168 height 457
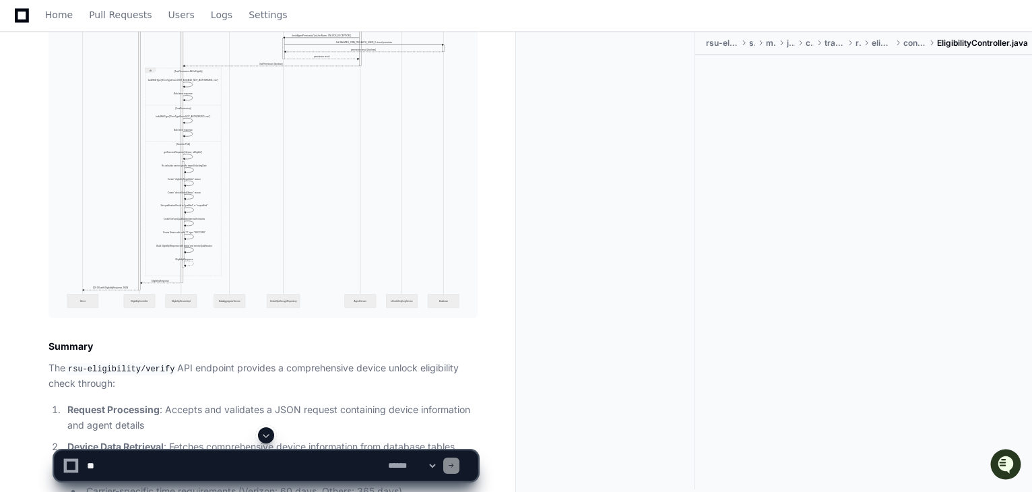
scroll to position [30113, 0]
click at [169, 459] on textarea at bounding box center [234, 466] width 301 height 30
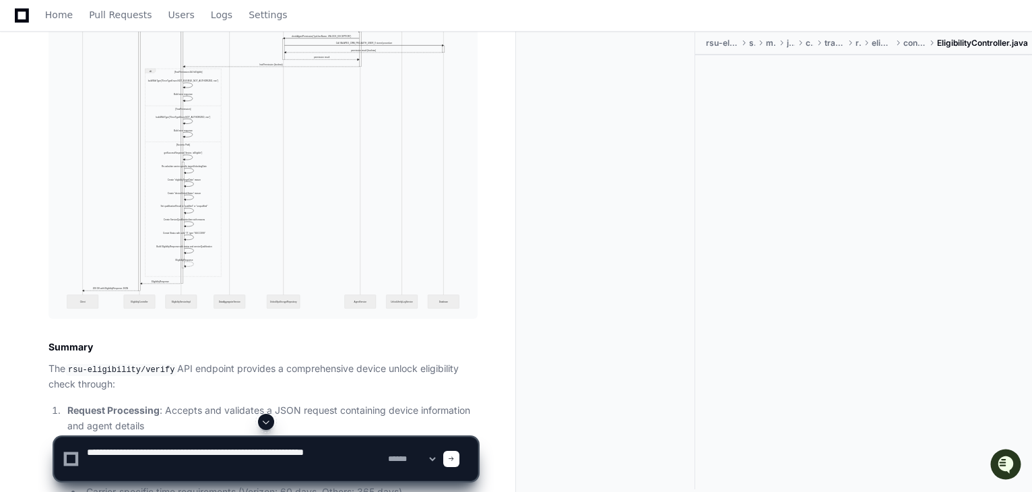
type textarea "**********"
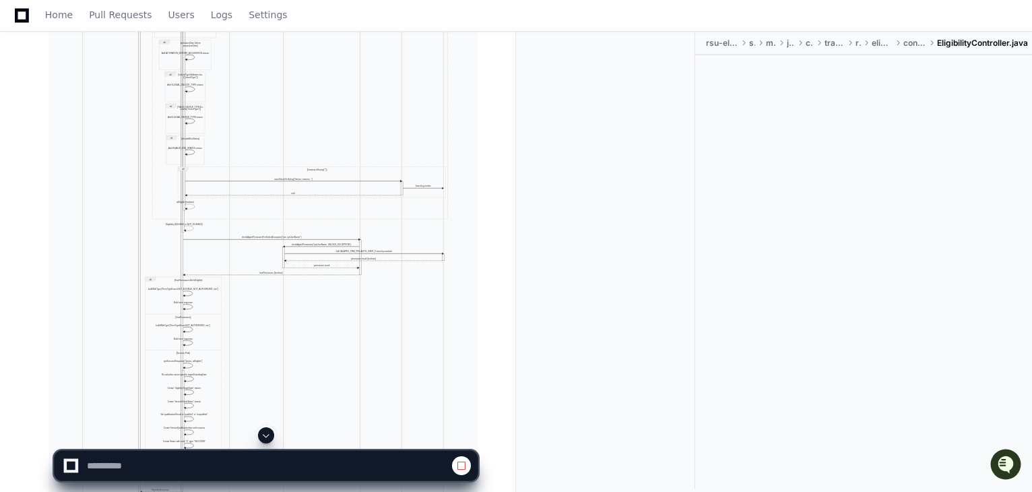
scroll to position [29904, 0]
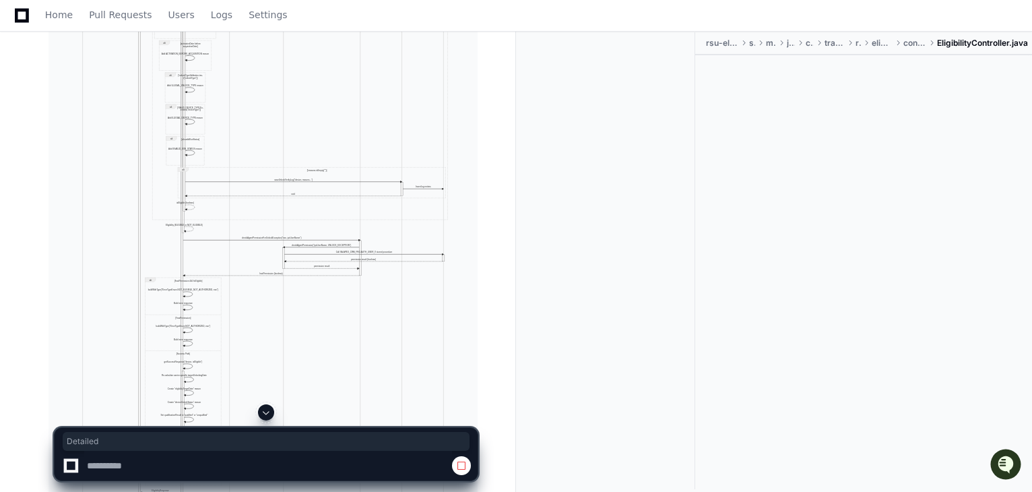
click at [60, 129] on img at bounding box center [262, 59] width 429 height 935
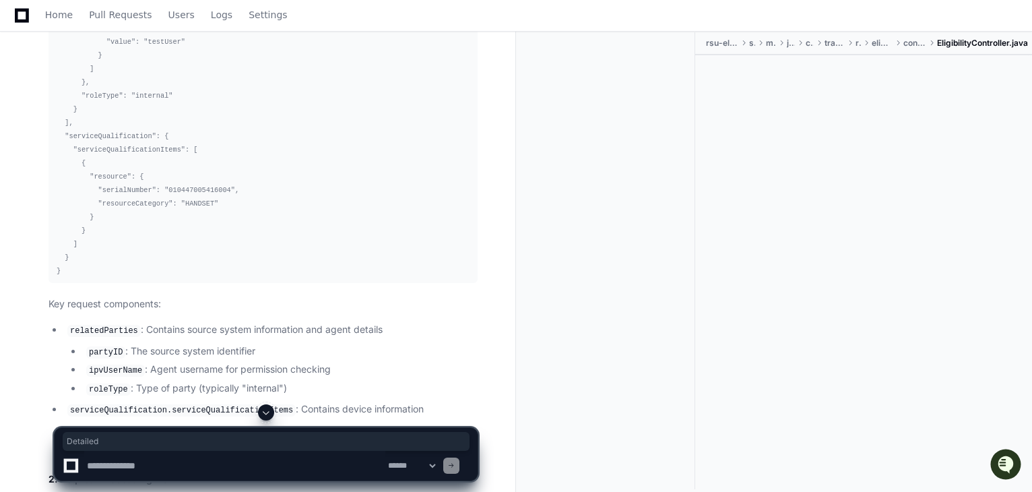
scroll to position [22358, 0]
click at [266, 412] on span at bounding box center [266, 412] width 11 height 11
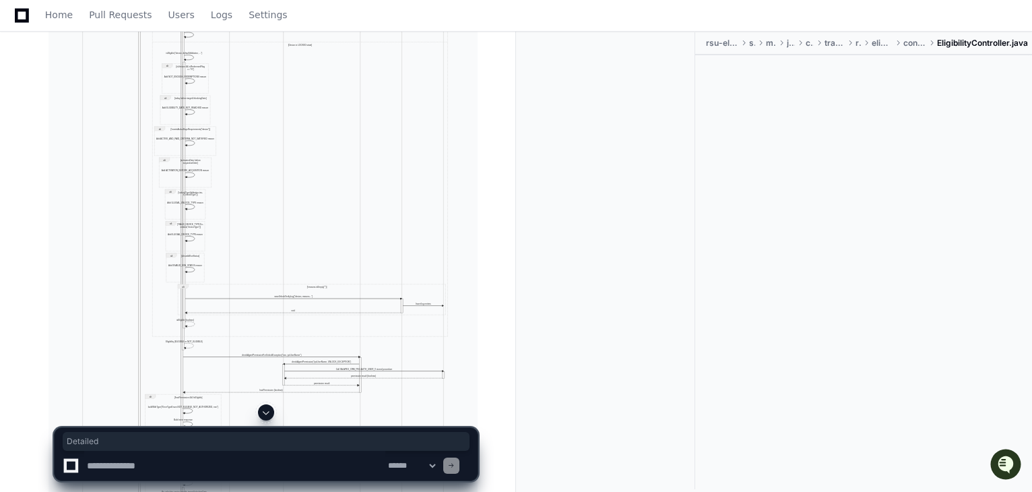
scroll to position [31485, 0]
click at [449, 251] on button at bounding box center [449, 252] width 20 height 20
click at [469, 249] on button at bounding box center [469, 252] width 20 height 20
